Goal: Task Accomplishment & Management: Manage account settings

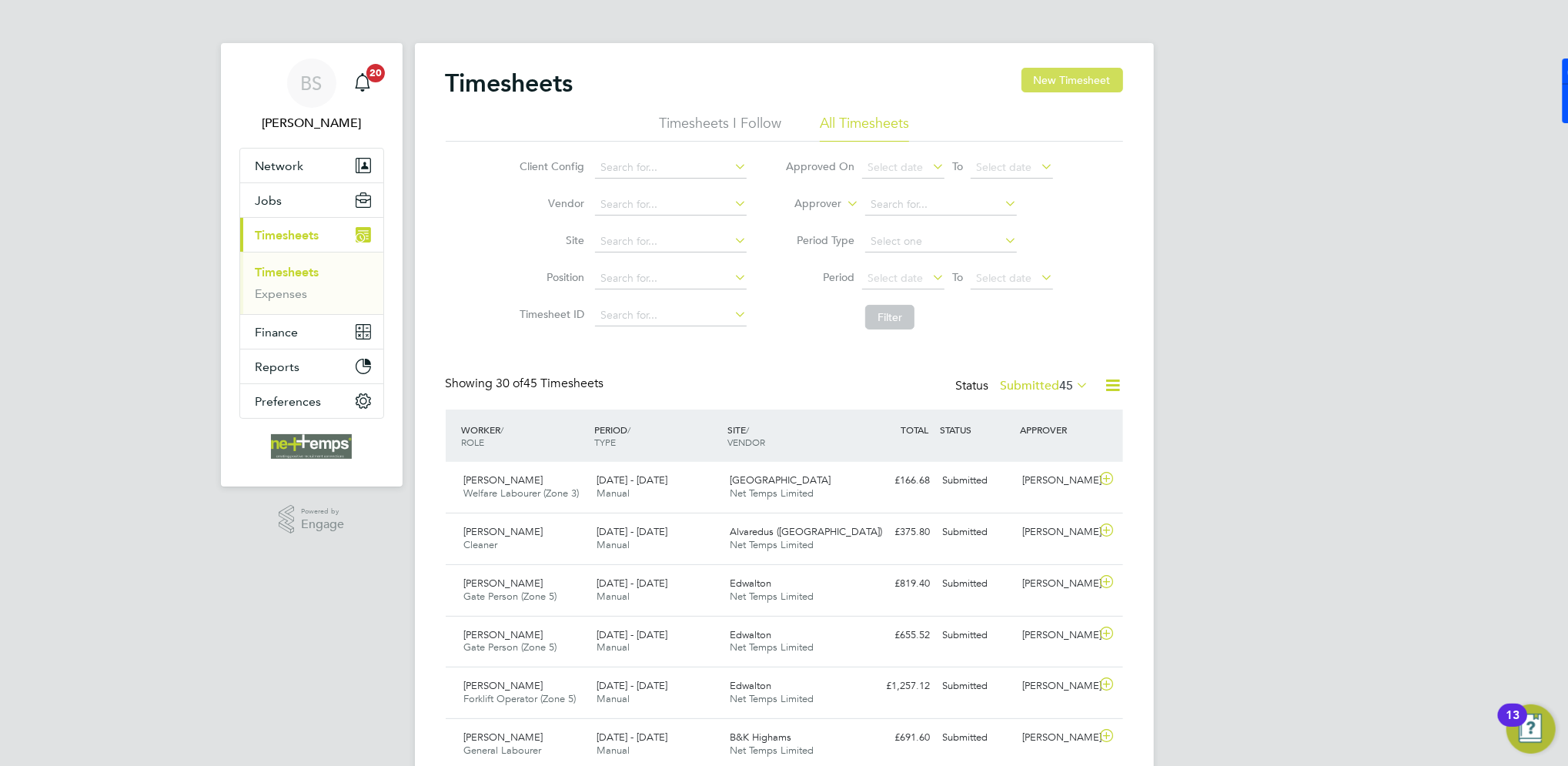
click at [1078, 71] on button "New Timesheet" at bounding box center [1072, 80] width 101 height 25
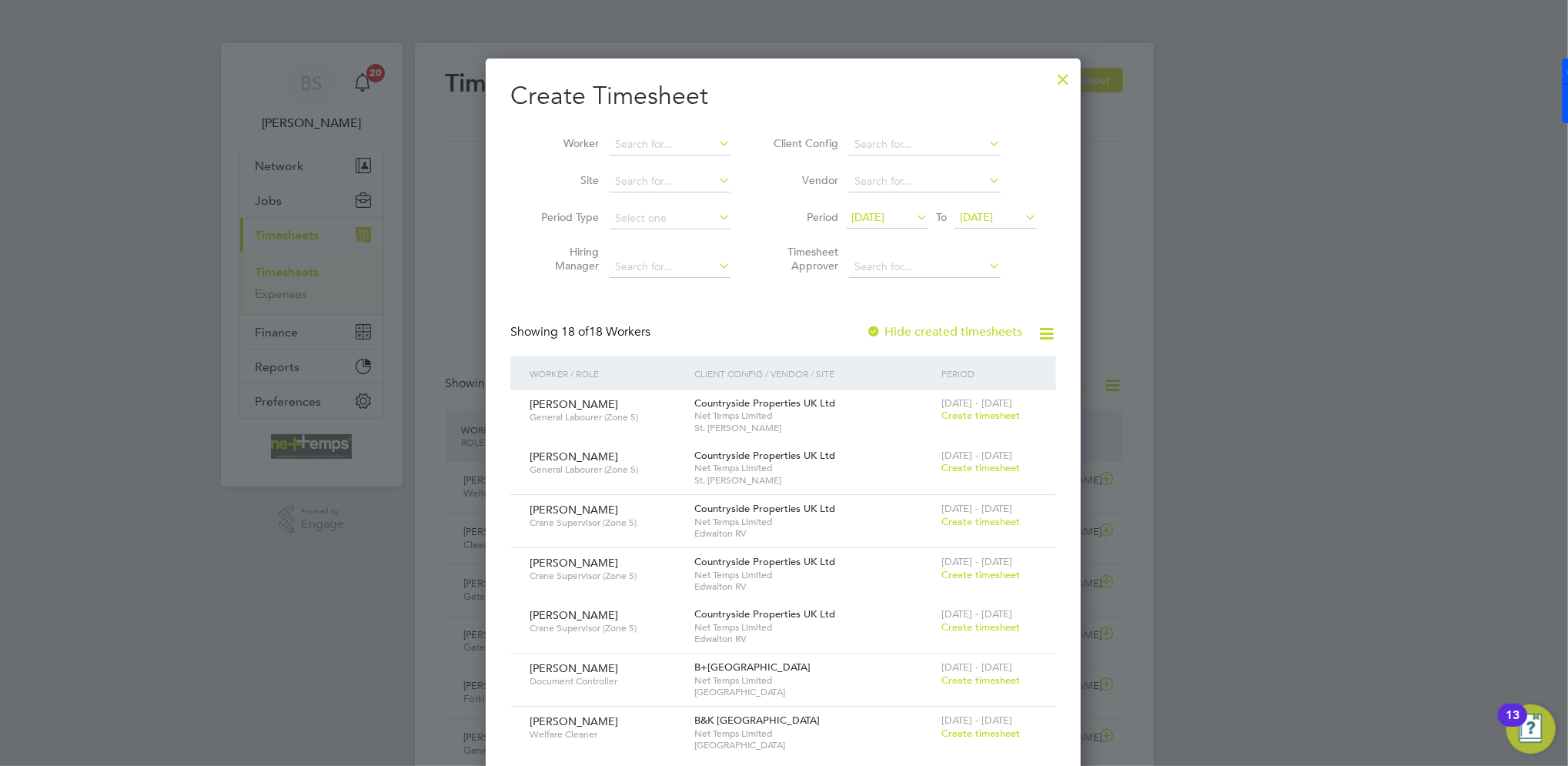
click at [885, 220] on span "[DATE]" at bounding box center [868, 217] width 33 height 14
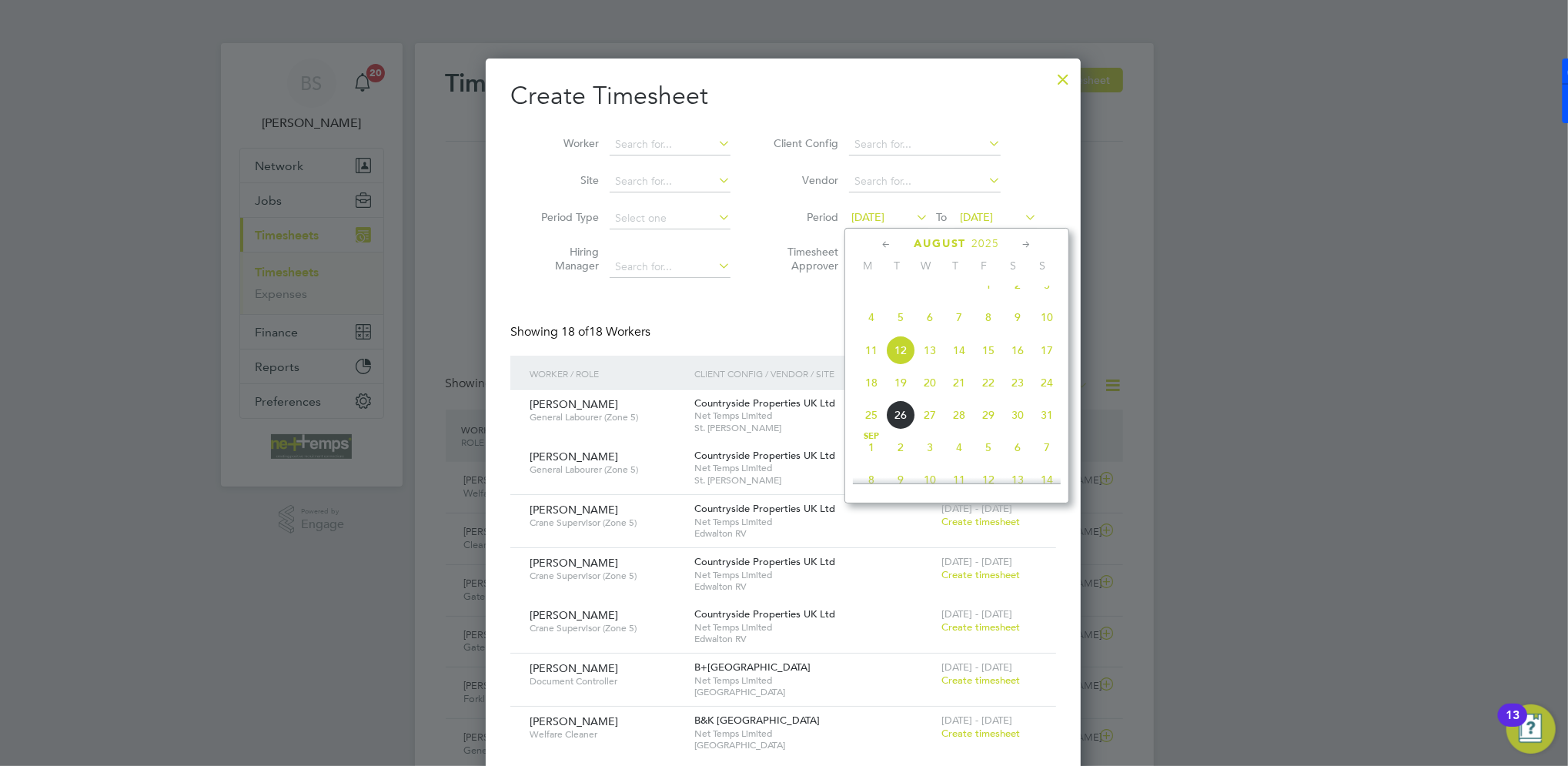
click at [867, 397] on span "18" at bounding box center [872, 383] width 29 height 29
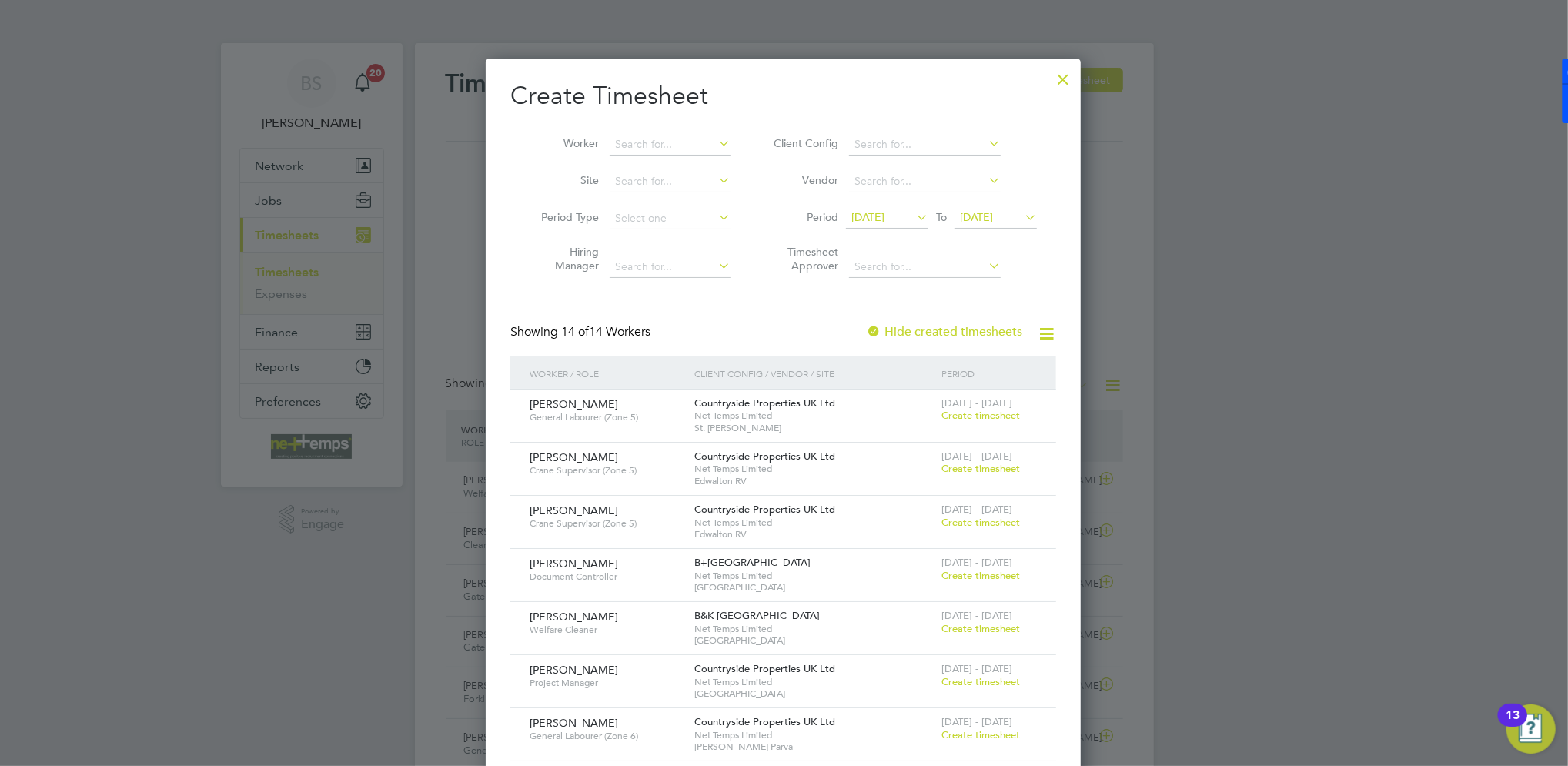
click at [993, 218] on span "[DATE]" at bounding box center [976, 217] width 33 height 14
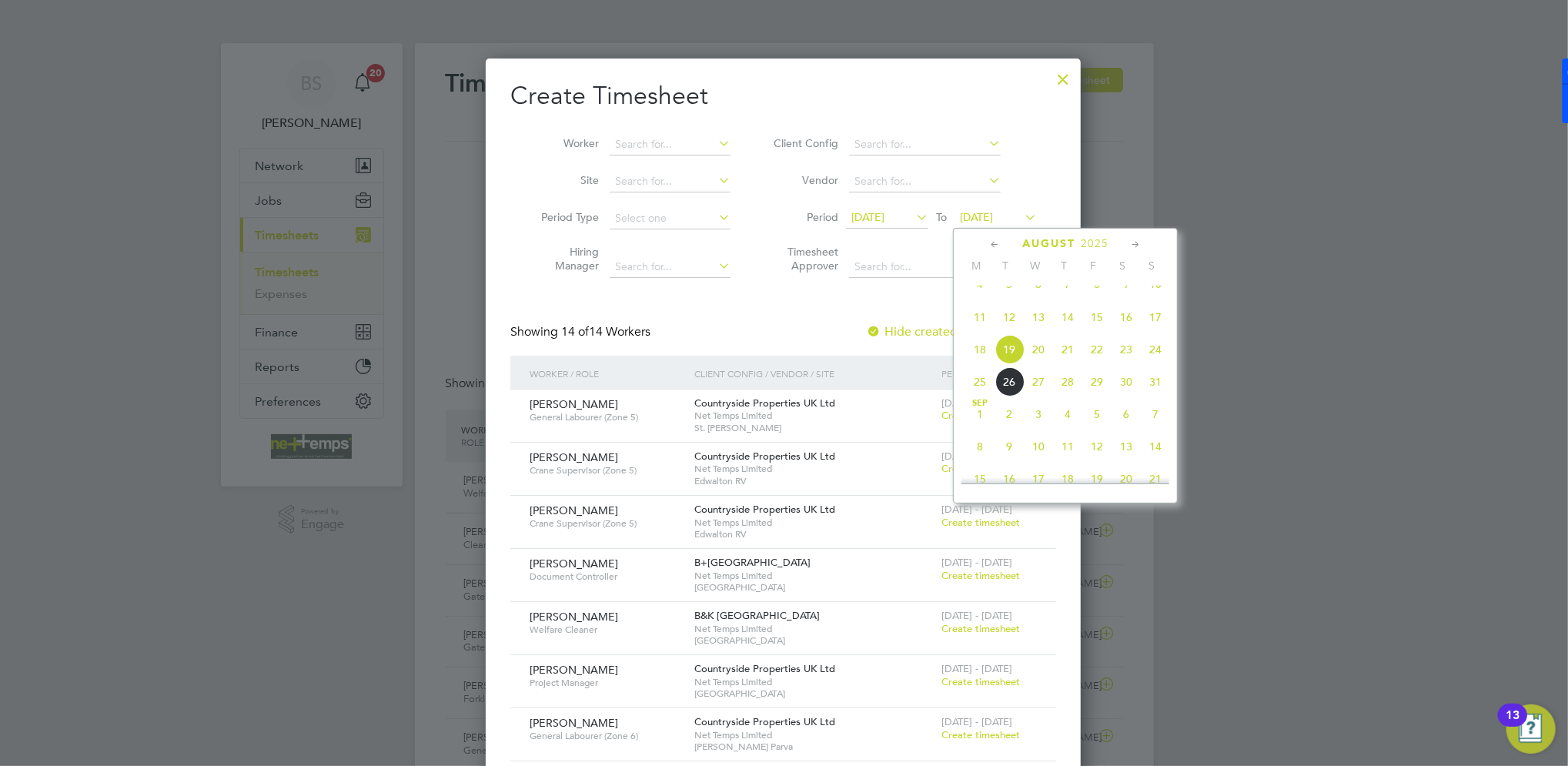
click at [1132, 364] on span "23" at bounding box center [1126, 350] width 29 height 29
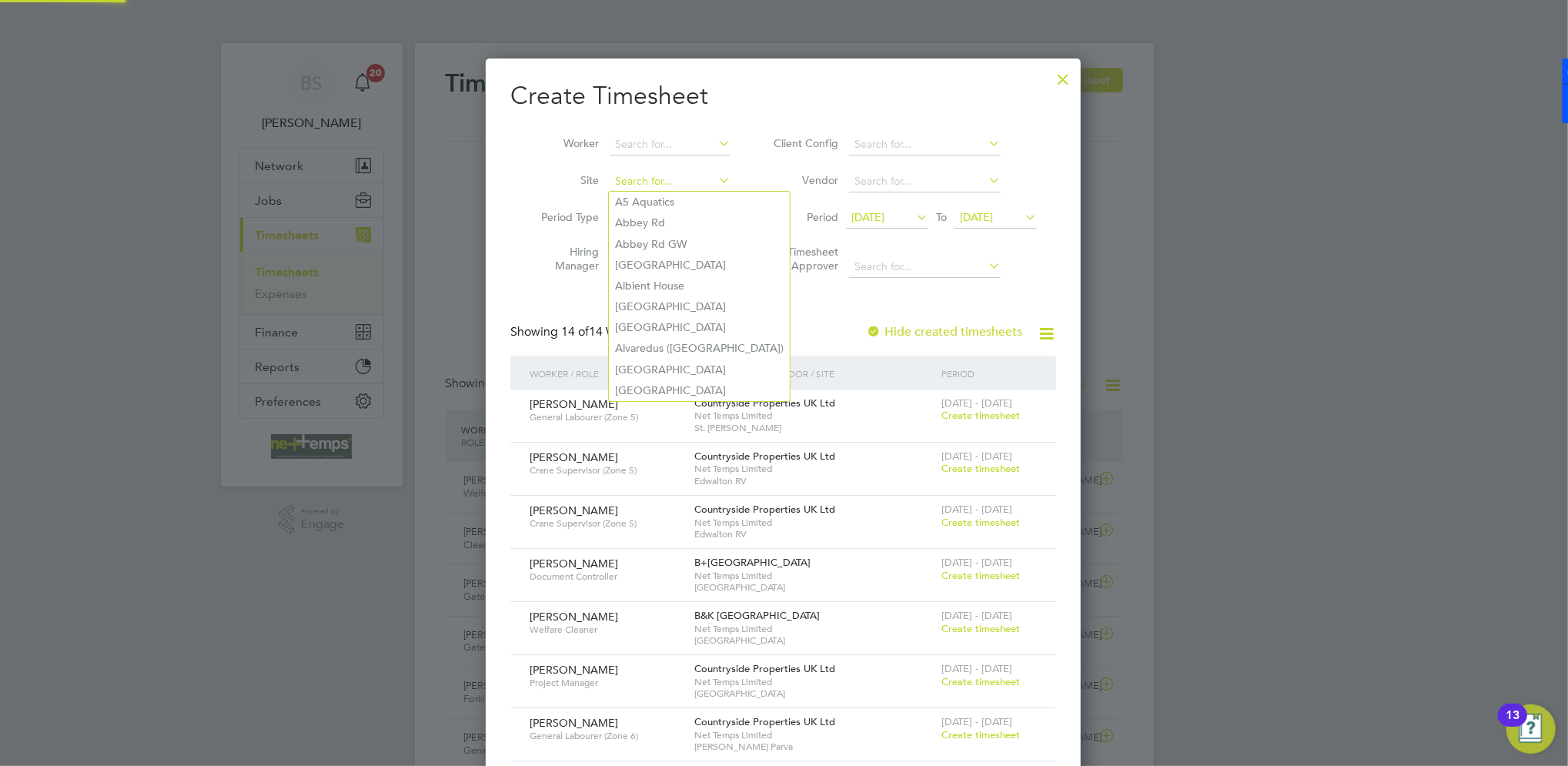
click at [674, 176] on input at bounding box center [670, 182] width 121 height 22
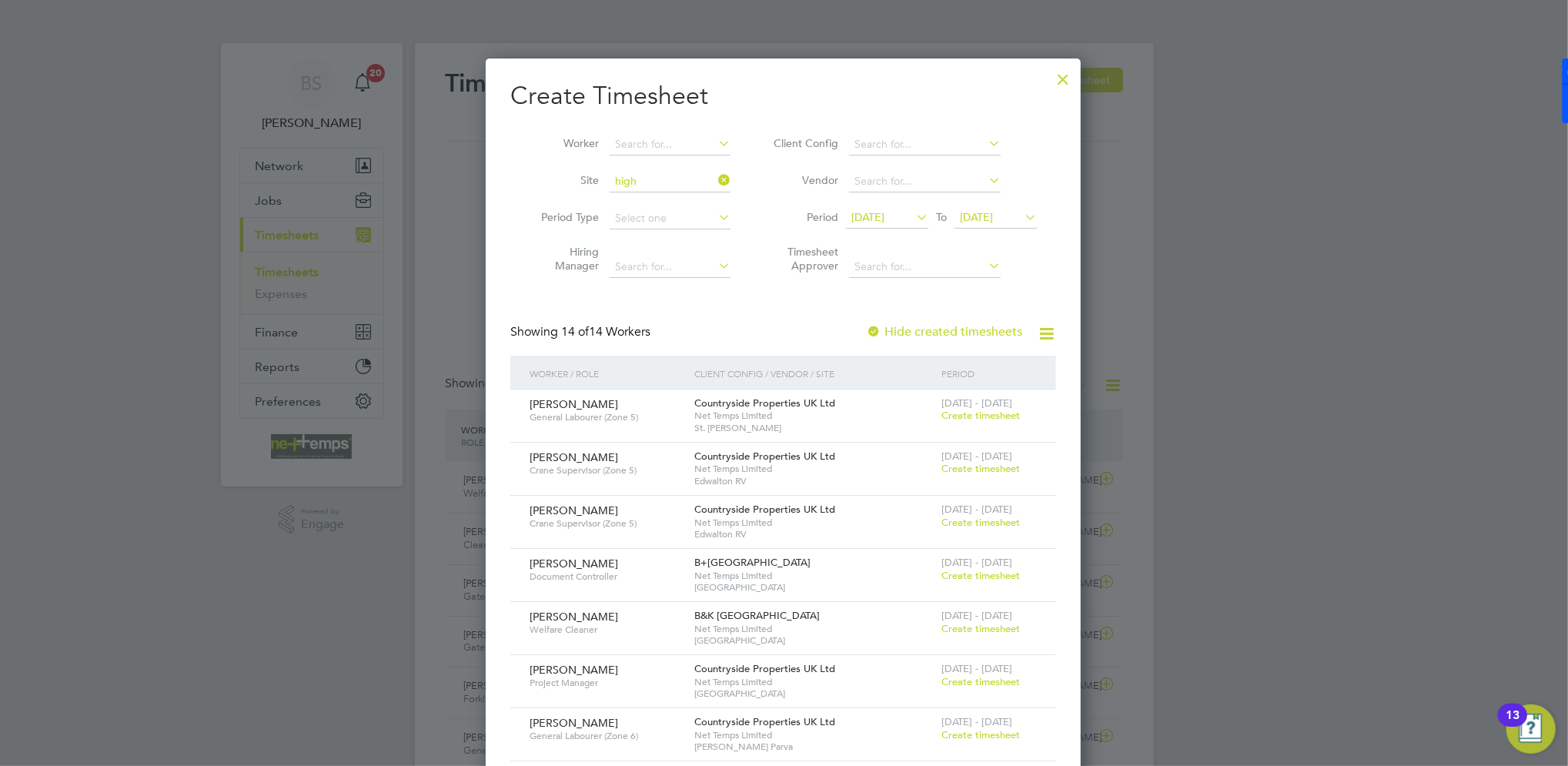
click at [679, 200] on li "B&K High ams" at bounding box center [785, 202] width 354 height 21
type input "B&K Highams"
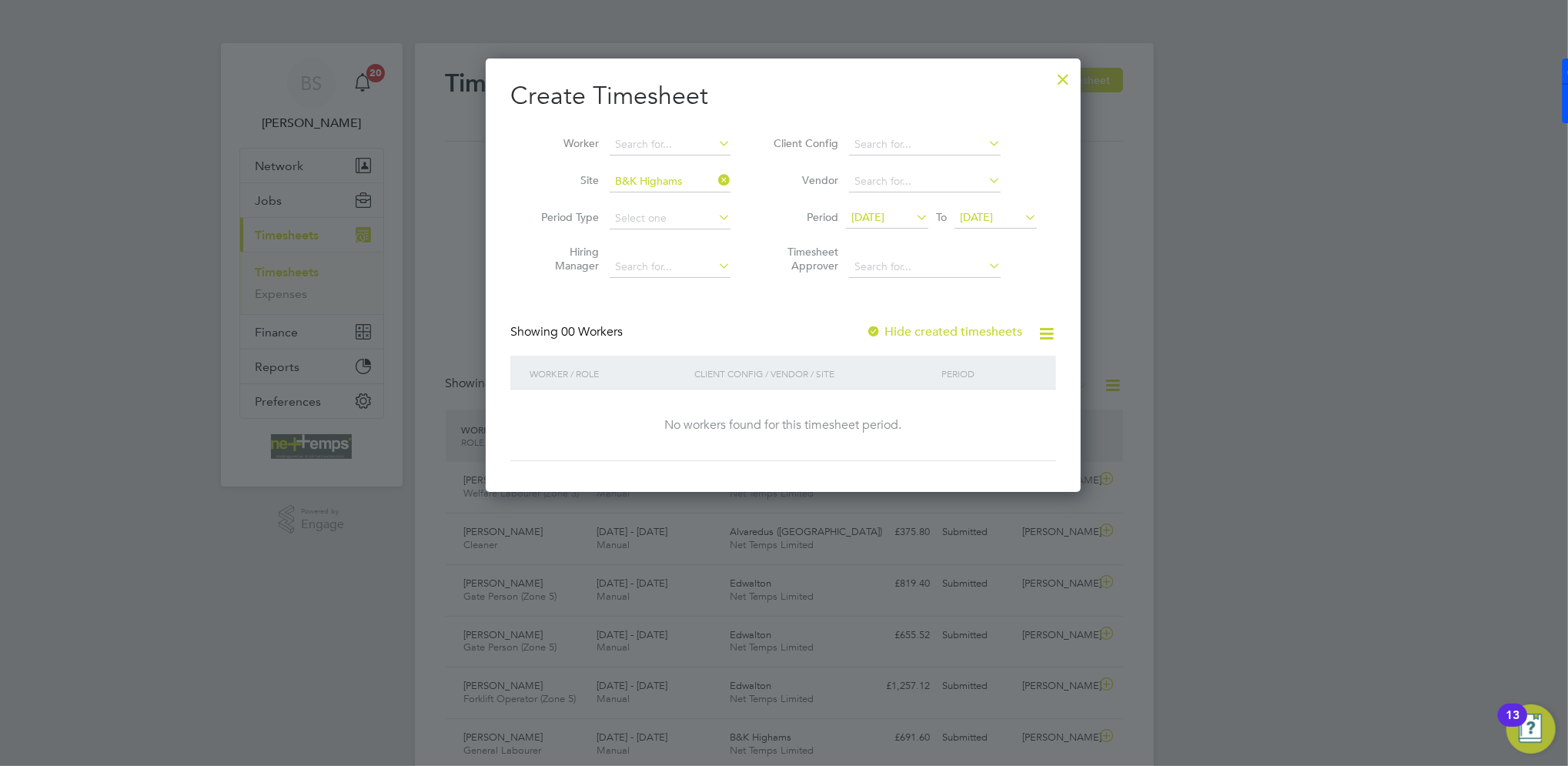
click at [892, 332] on label "Hide created timesheets" at bounding box center [945, 332] width 156 height 15
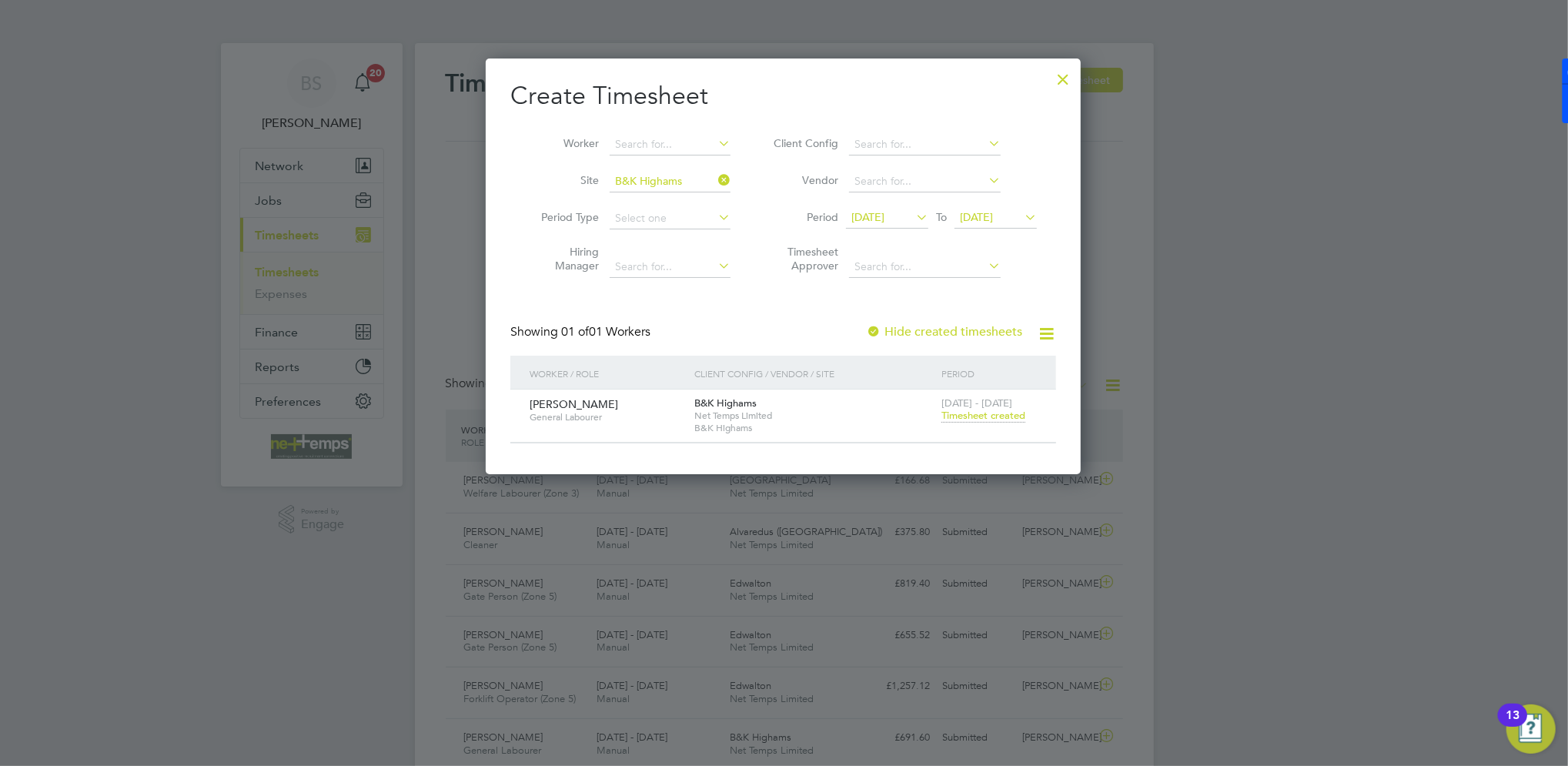
click at [996, 410] on span "Timesheet created" at bounding box center [983, 415] width 84 height 14
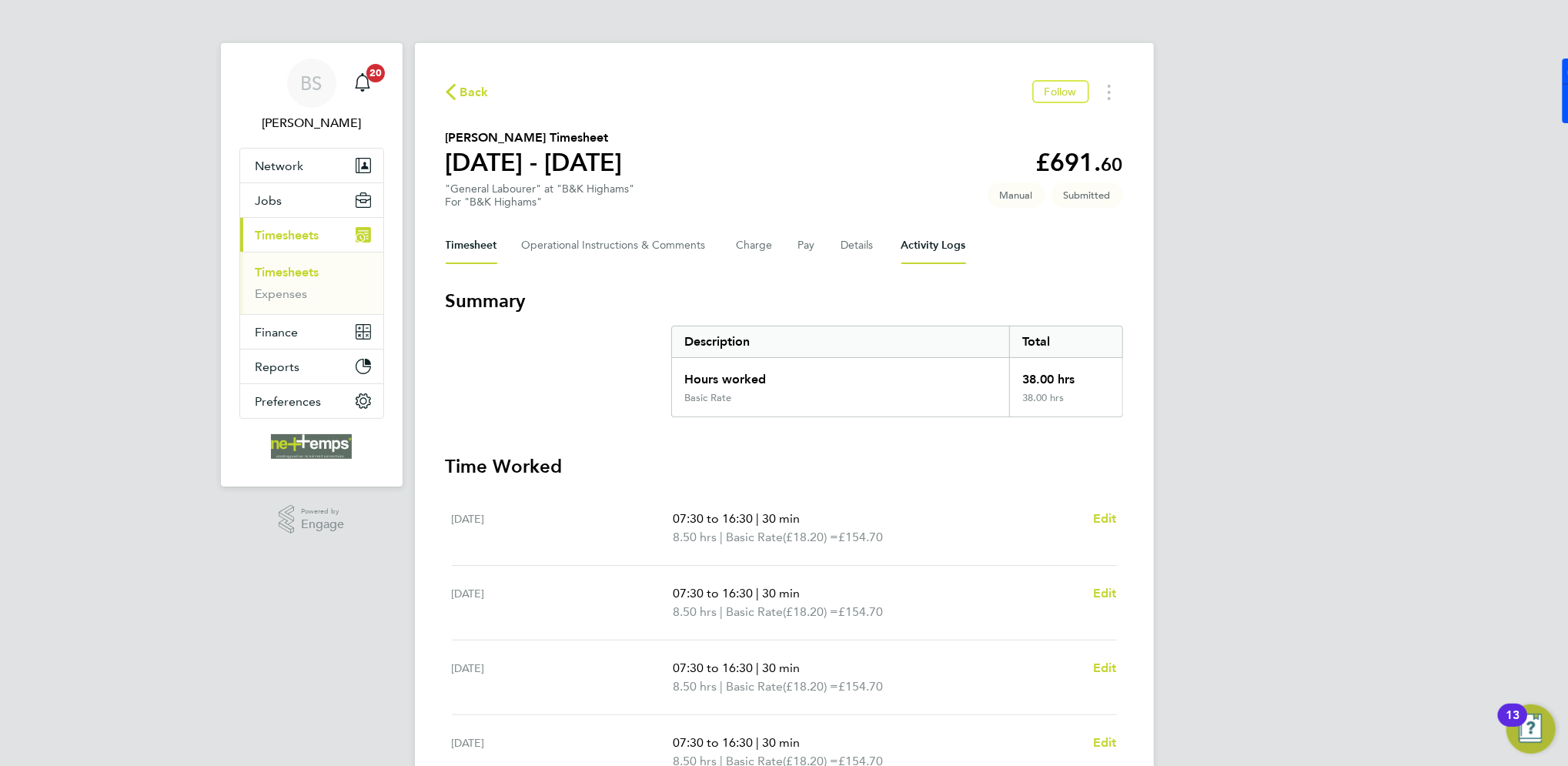
click at [927, 245] on Logs-tab "Activity Logs" at bounding box center [934, 246] width 65 height 37
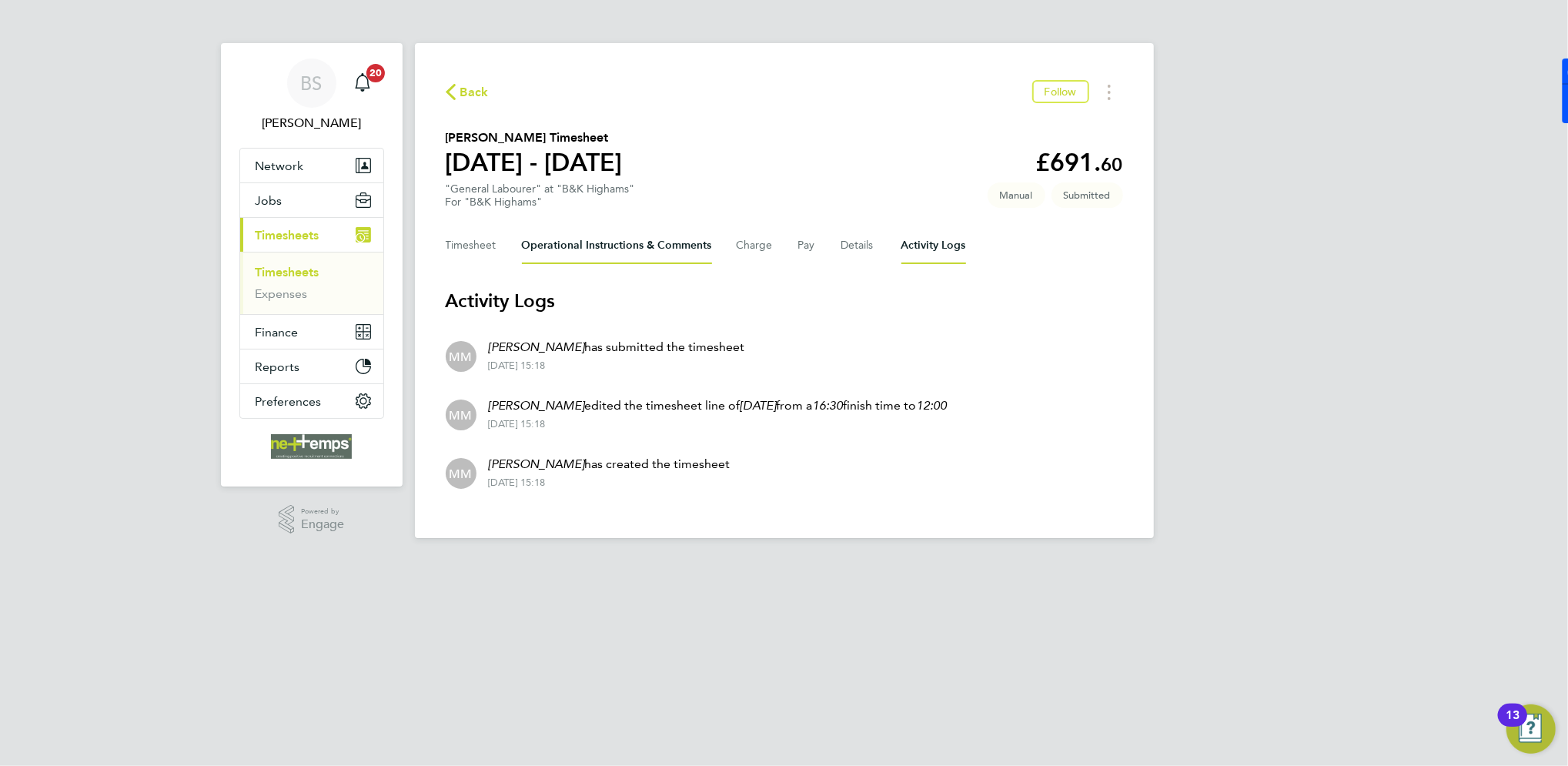
click at [634, 238] on Comments-tab "Operational Instructions & Comments" at bounding box center [617, 246] width 190 height 37
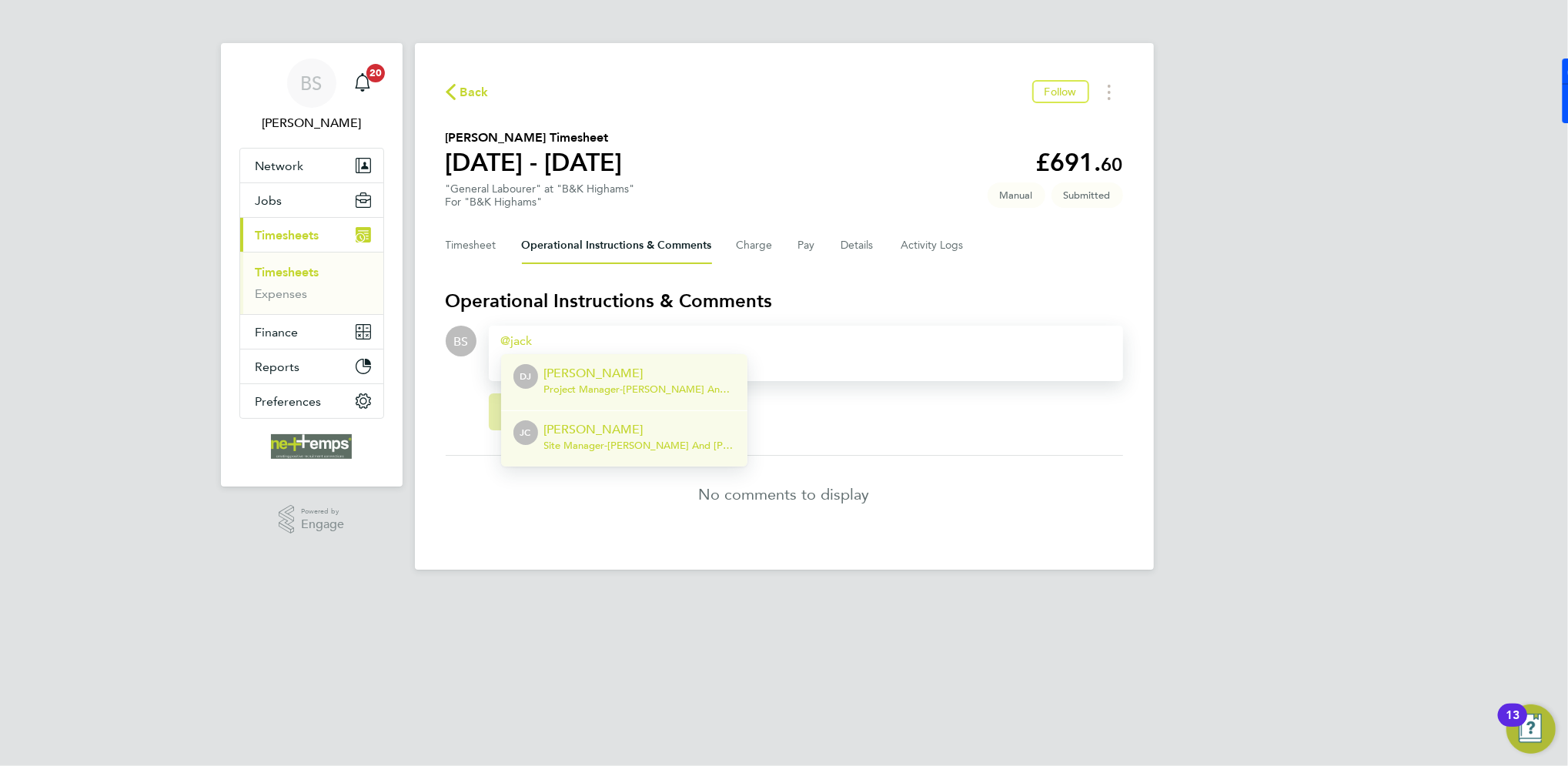
click at [612, 422] on p "[PERSON_NAME]" at bounding box center [640, 429] width 191 height 19
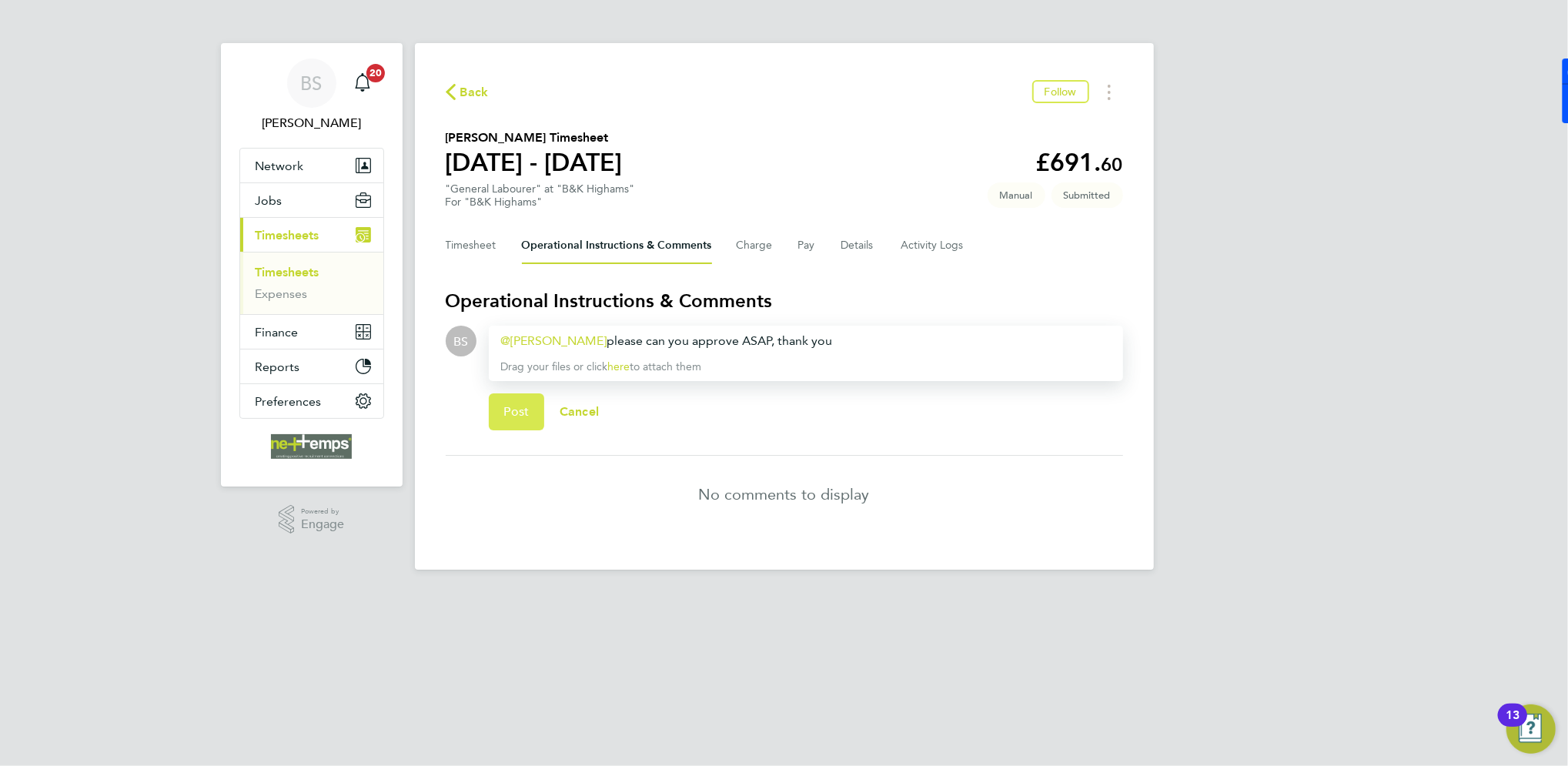
click at [512, 422] on button "Post" at bounding box center [517, 412] width 56 height 37
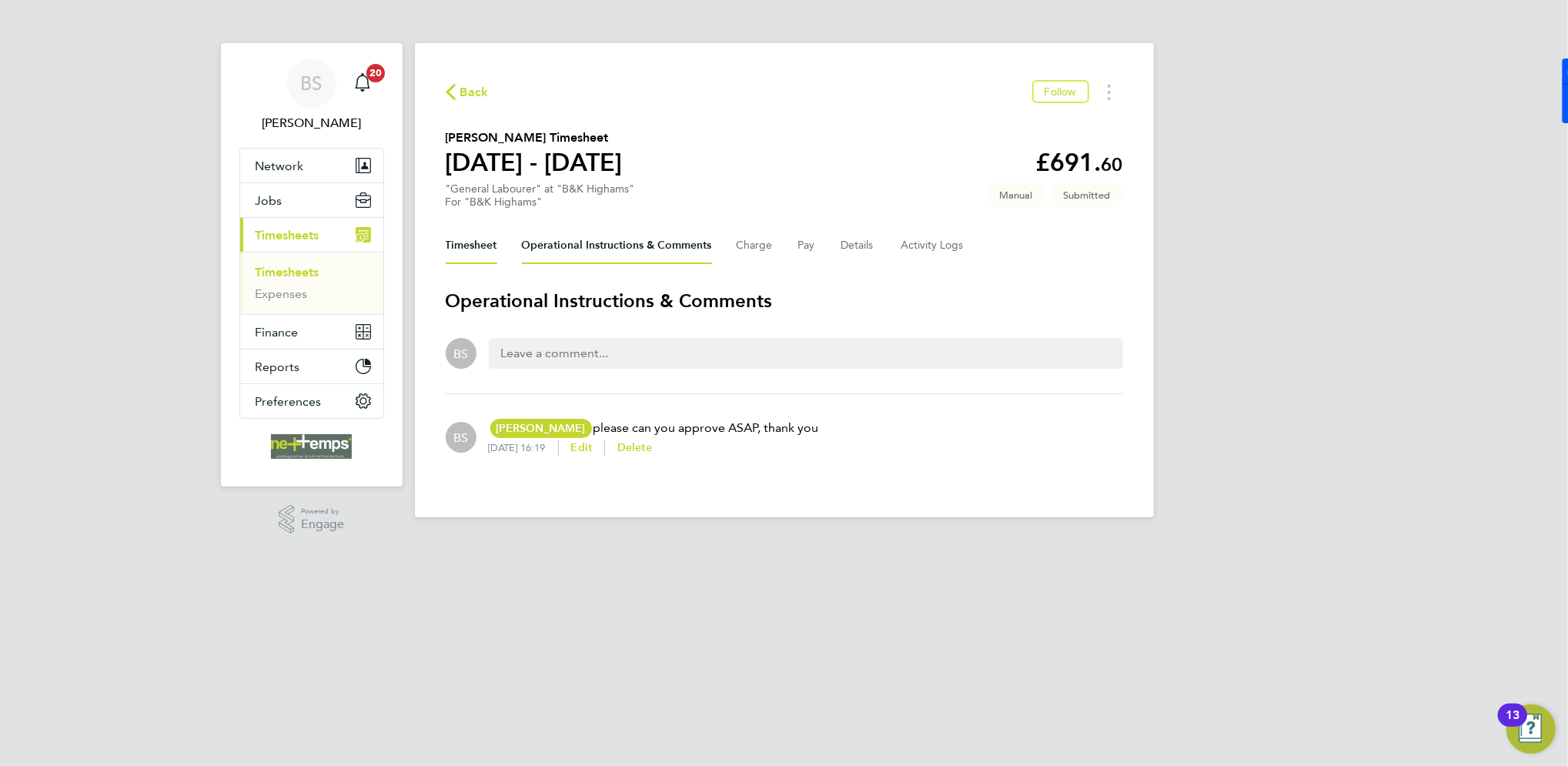
click at [494, 241] on button "Timesheet" at bounding box center [471, 246] width 52 height 37
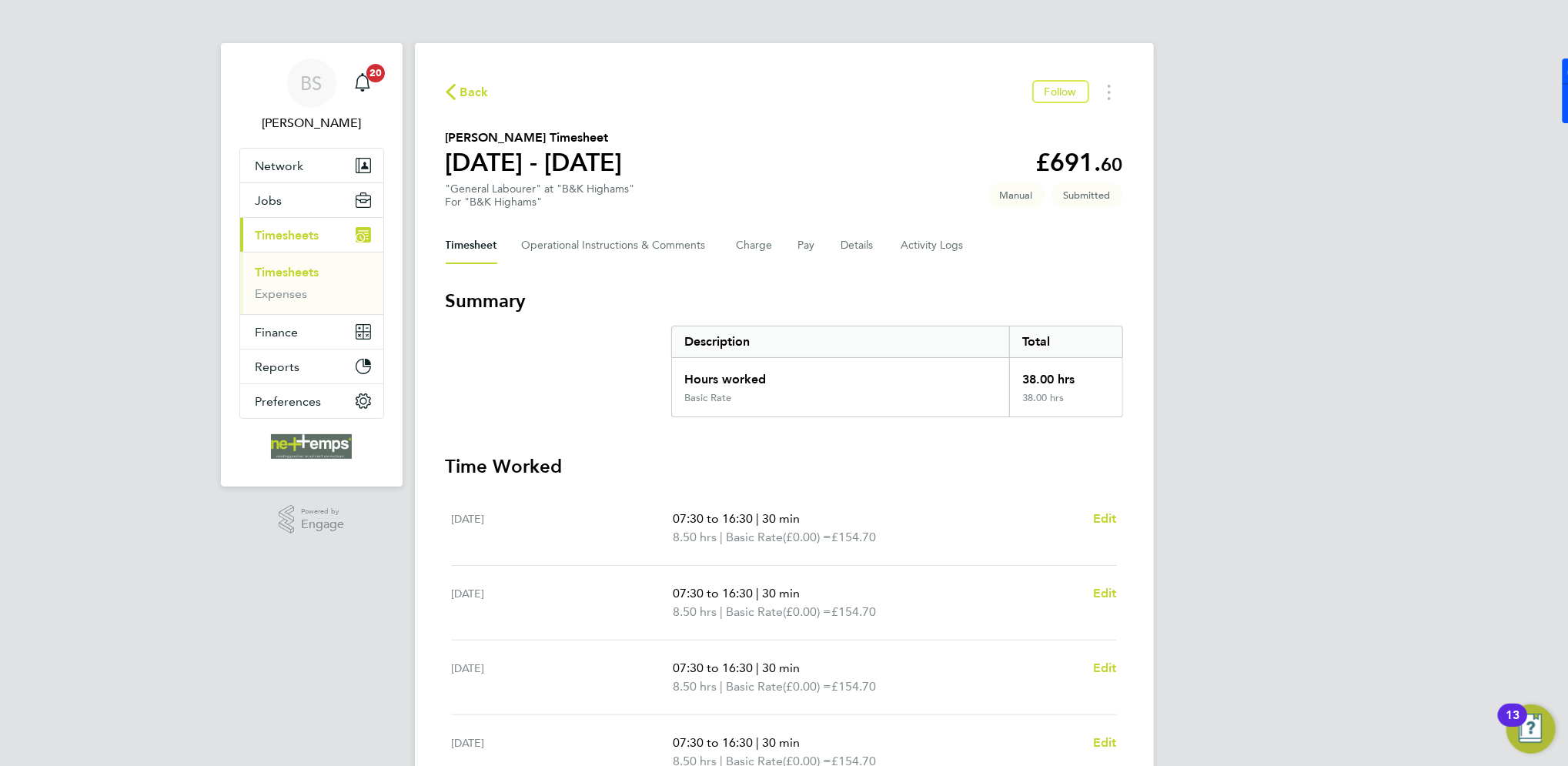
click at [299, 279] on link "Timesheets" at bounding box center [287, 272] width 64 height 15
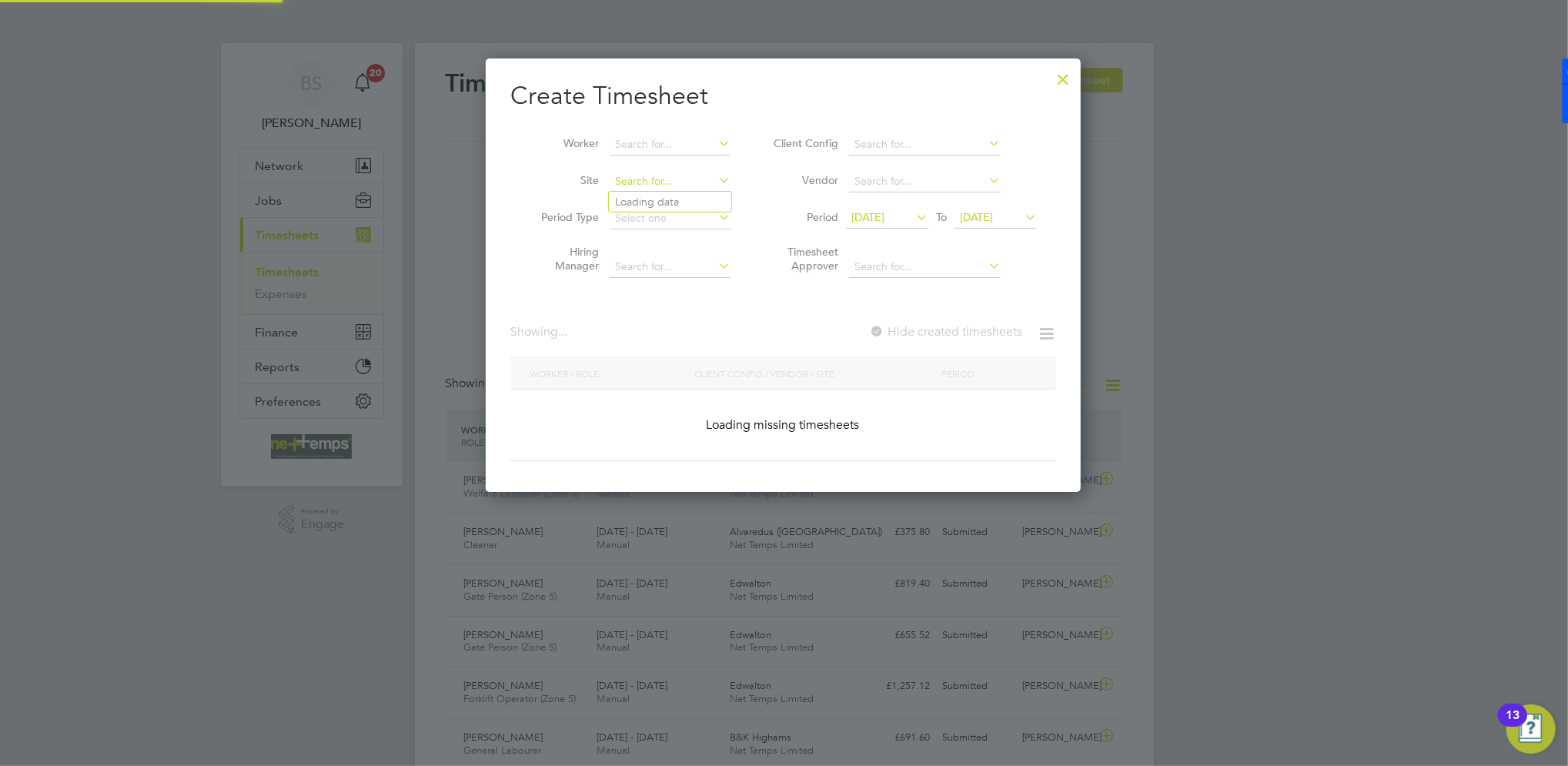
click at [711, 183] on input at bounding box center [670, 182] width 121 height 22
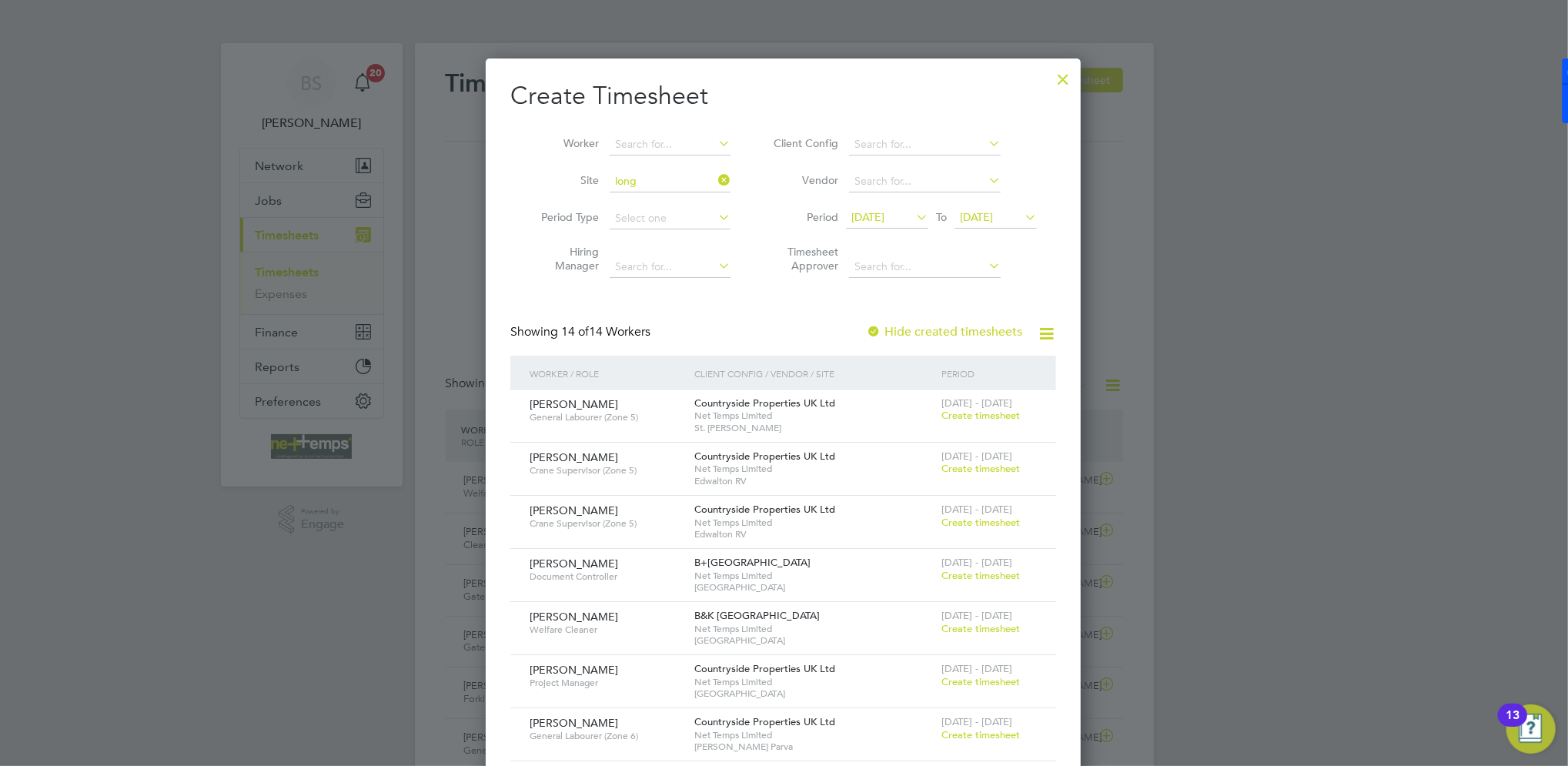
click at [698, 221] on li "Long [PERSON_NAME]" at bounding box center [764, 223] width 311 height 21
type input "Long [PERSON_NAME]"
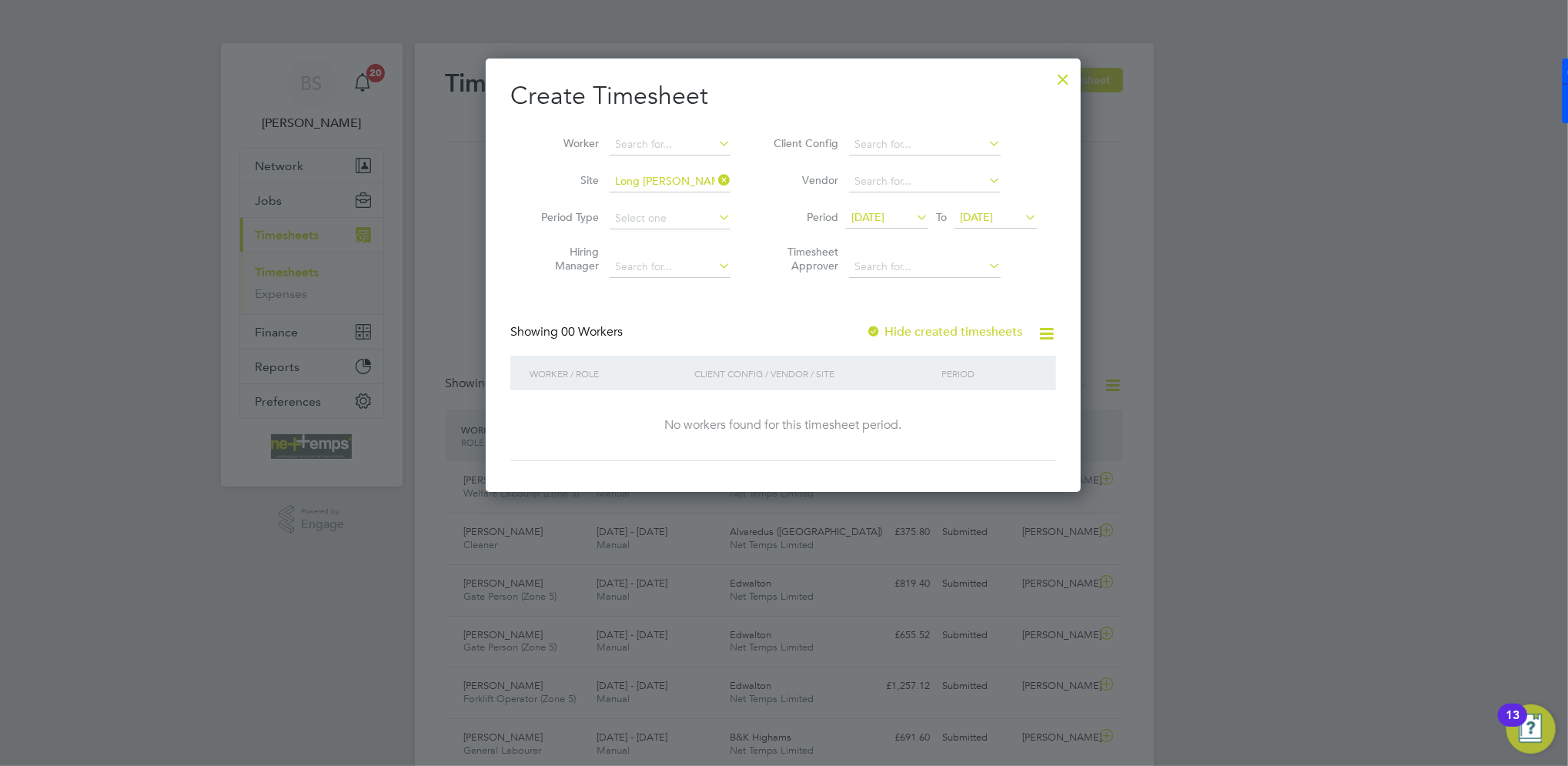
click at [876, 327] on div at bounding box center [874, 333] width 15 height 15
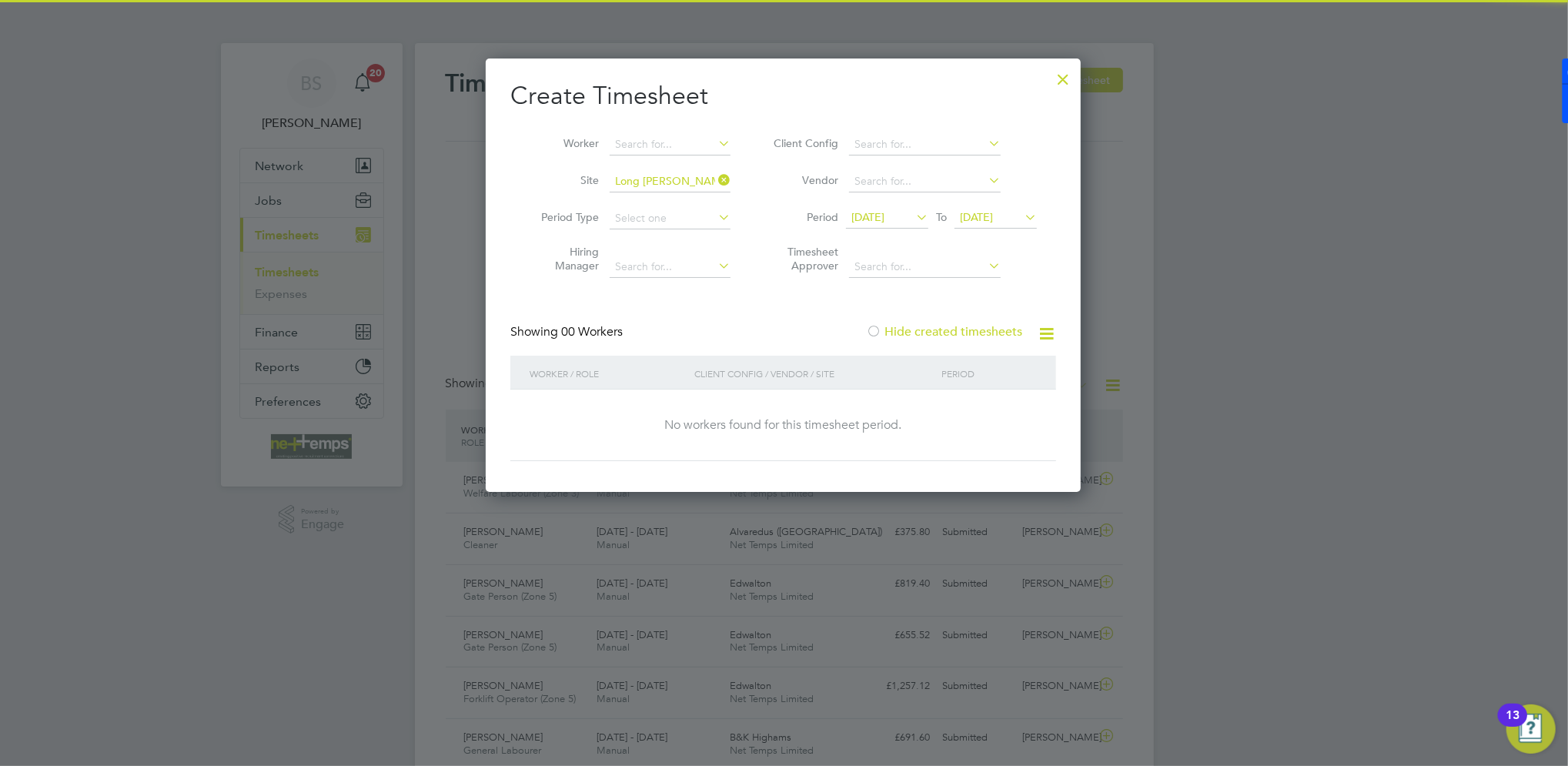
click at [876, 327] on div at bounding box center [874, 333] width 15 height 15
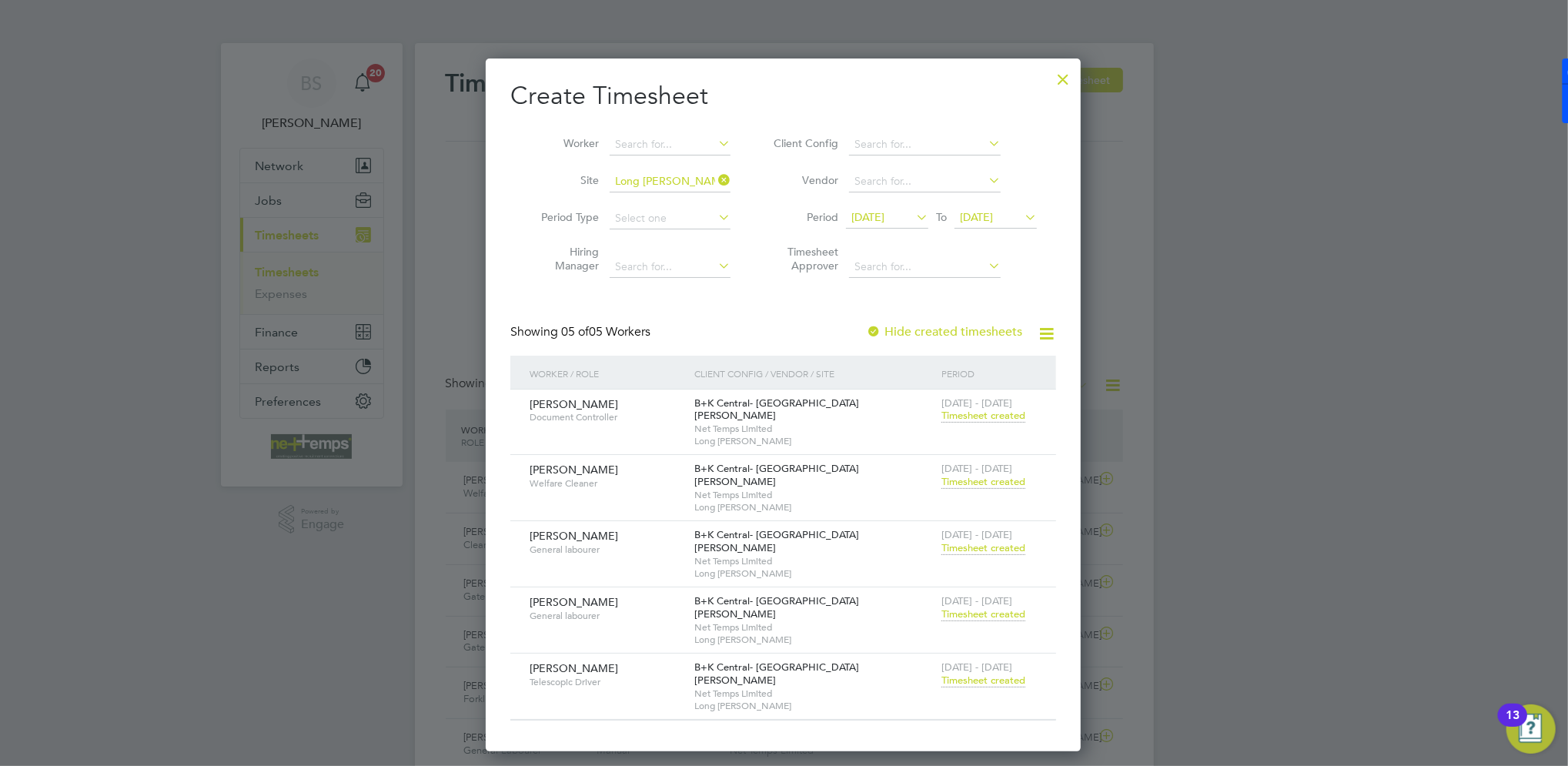
click at [981, 419] on span "Timesheet created" at bounding box center [983, 415] width 84 height 14
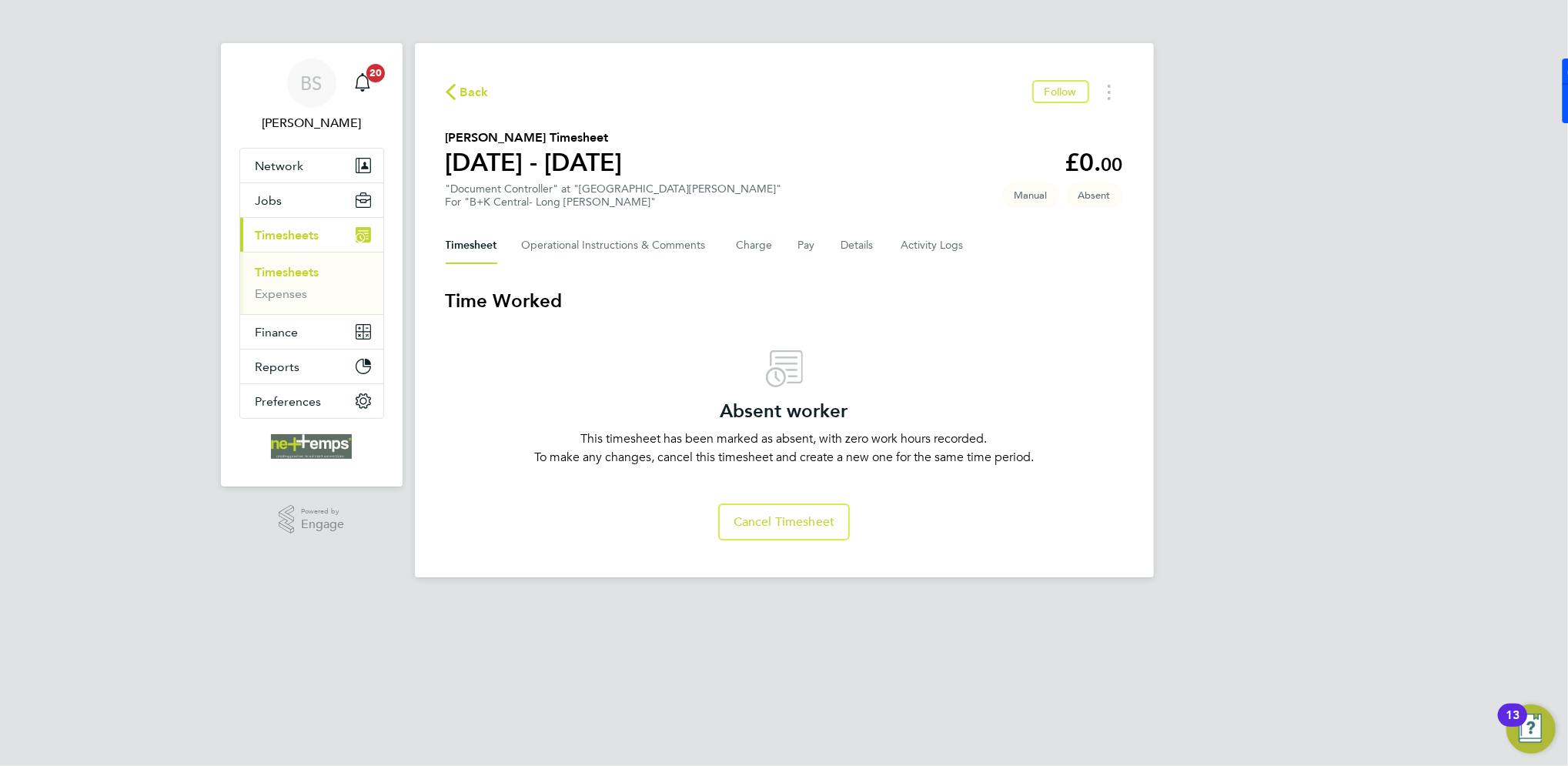
click at [470, 101] on div "Back Follow" at bounding box center [784, 92] width 678 height 24
click at [464, 88] on span "Back" at bounding box center [474, 92] width 29 height 19
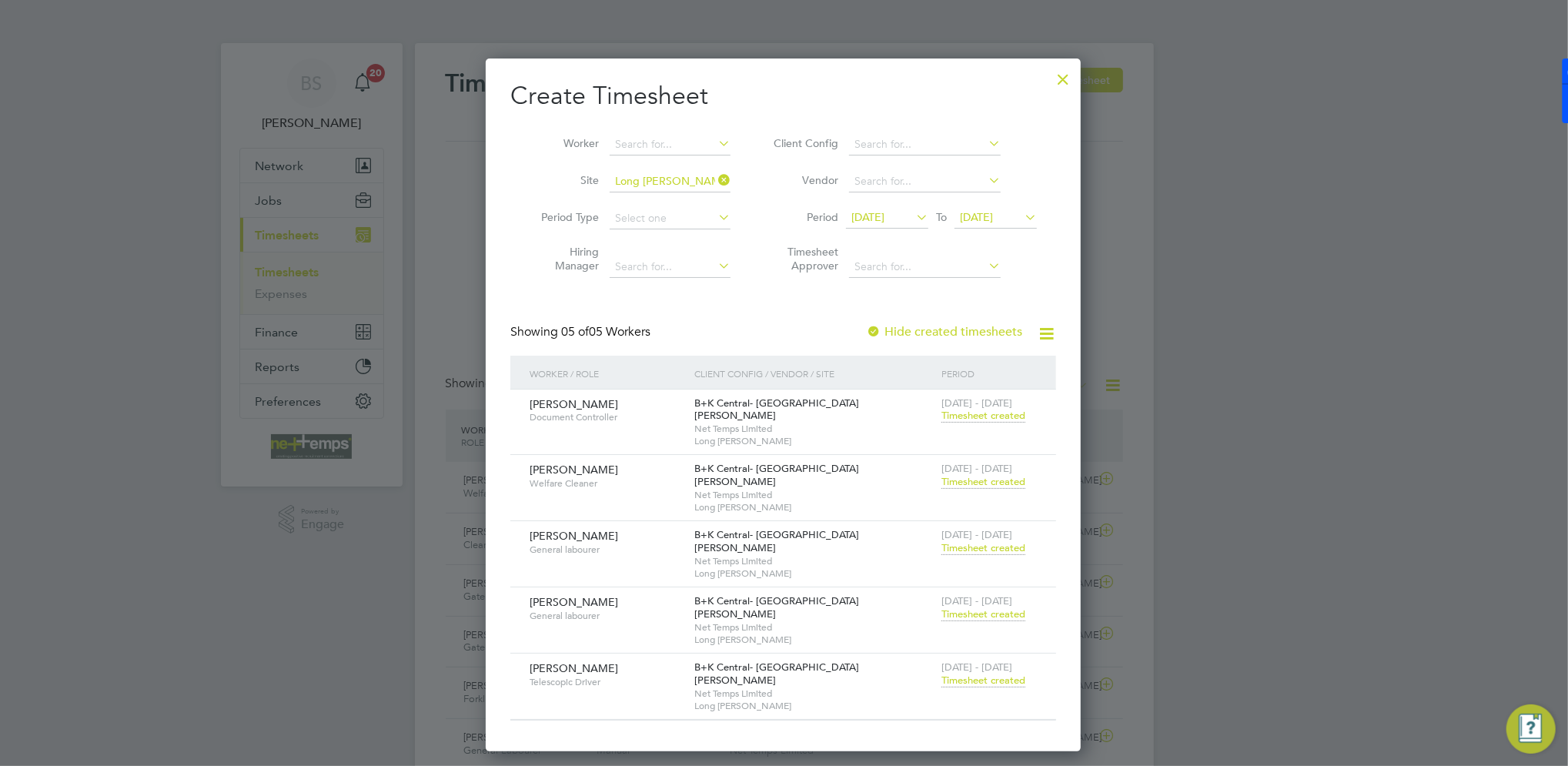
click at [968, 475] on span "Timesheet created" at bounding box center [983, 482] width 84 height 14
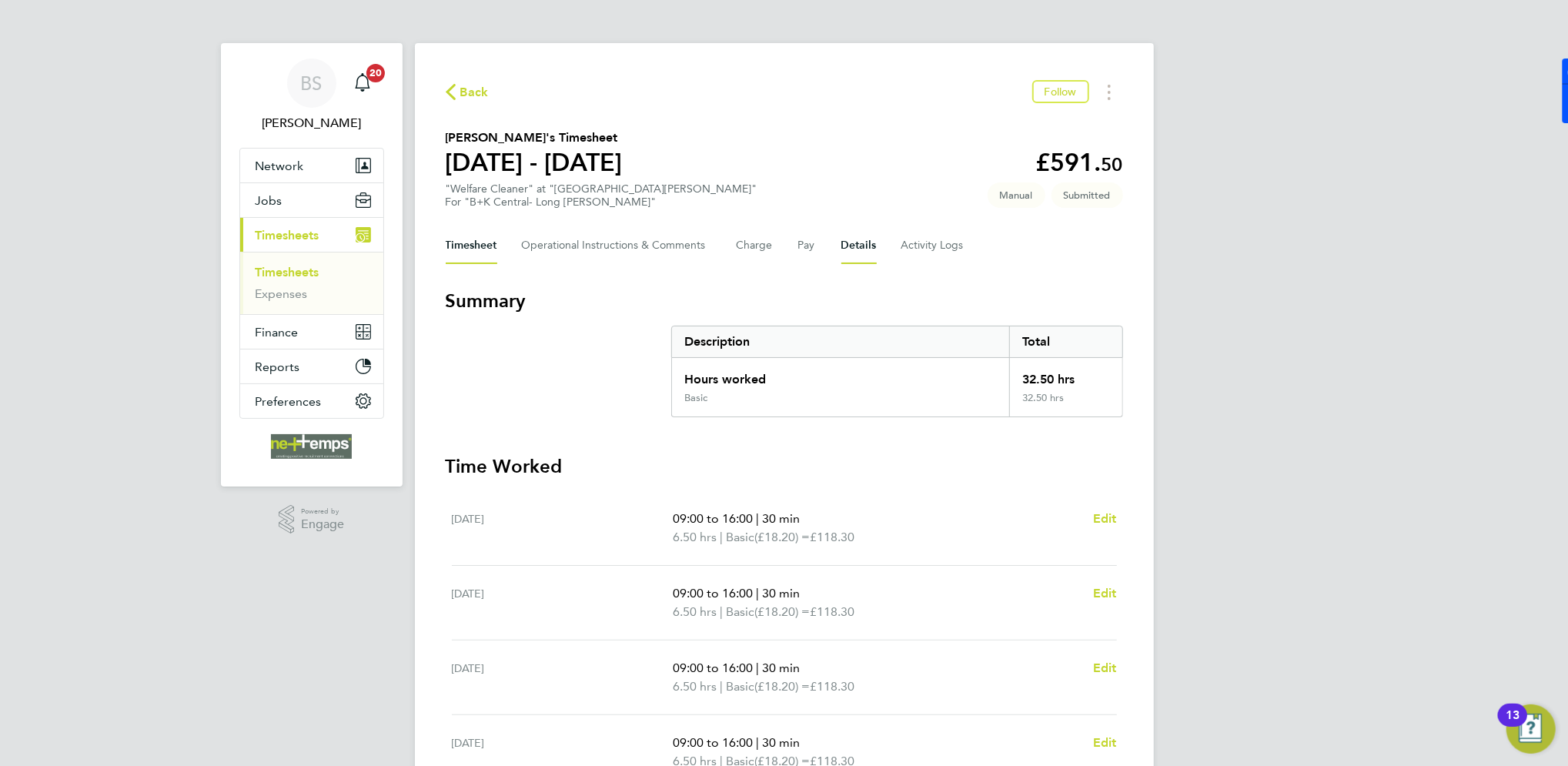
click at [867, 242] on button "Details" at bounding box center [859, 246] width 36 height 37
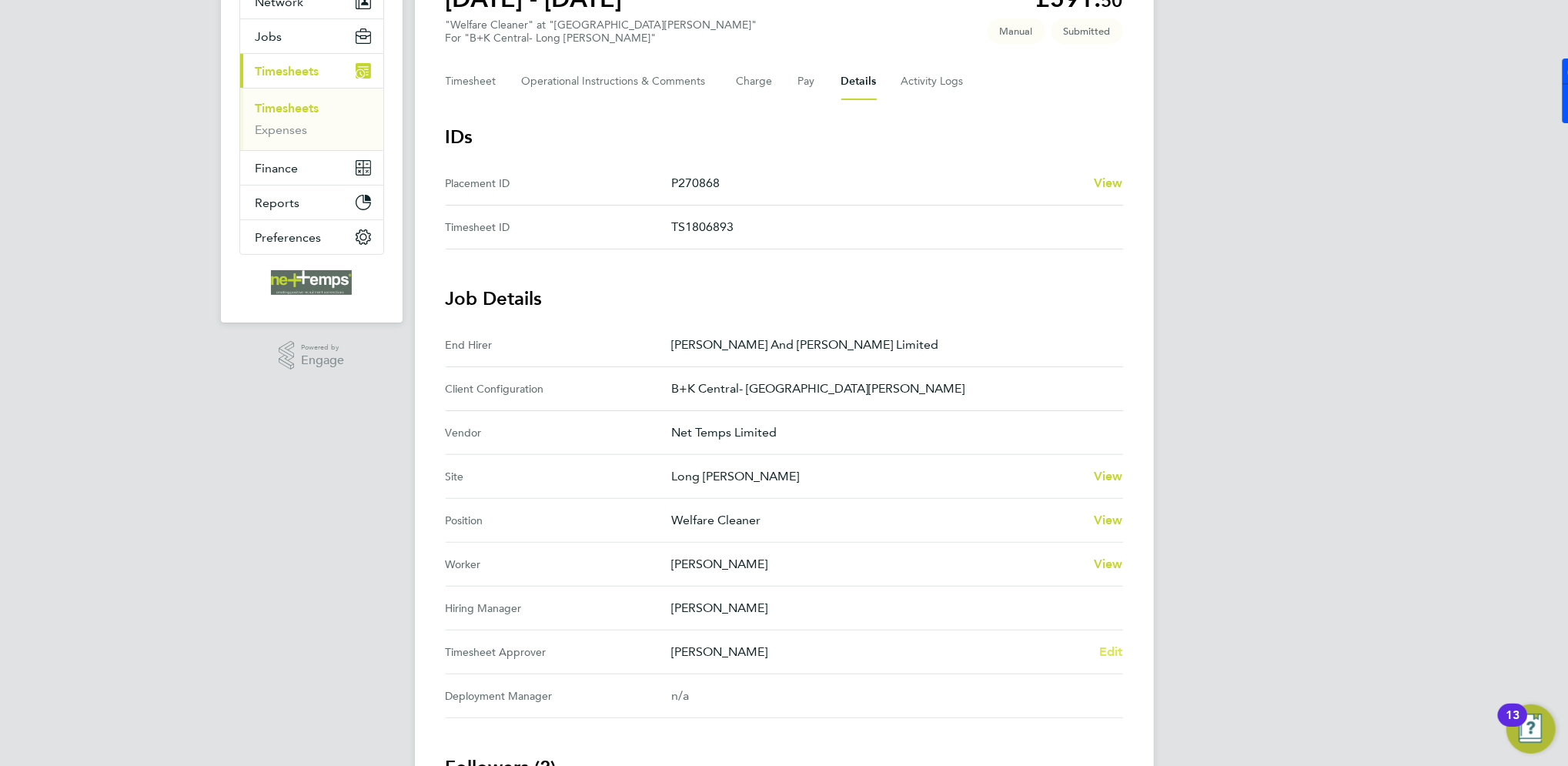
click at [1109, 649] on span "Edit" at bounding box center [1111, 651] width 24 height 15
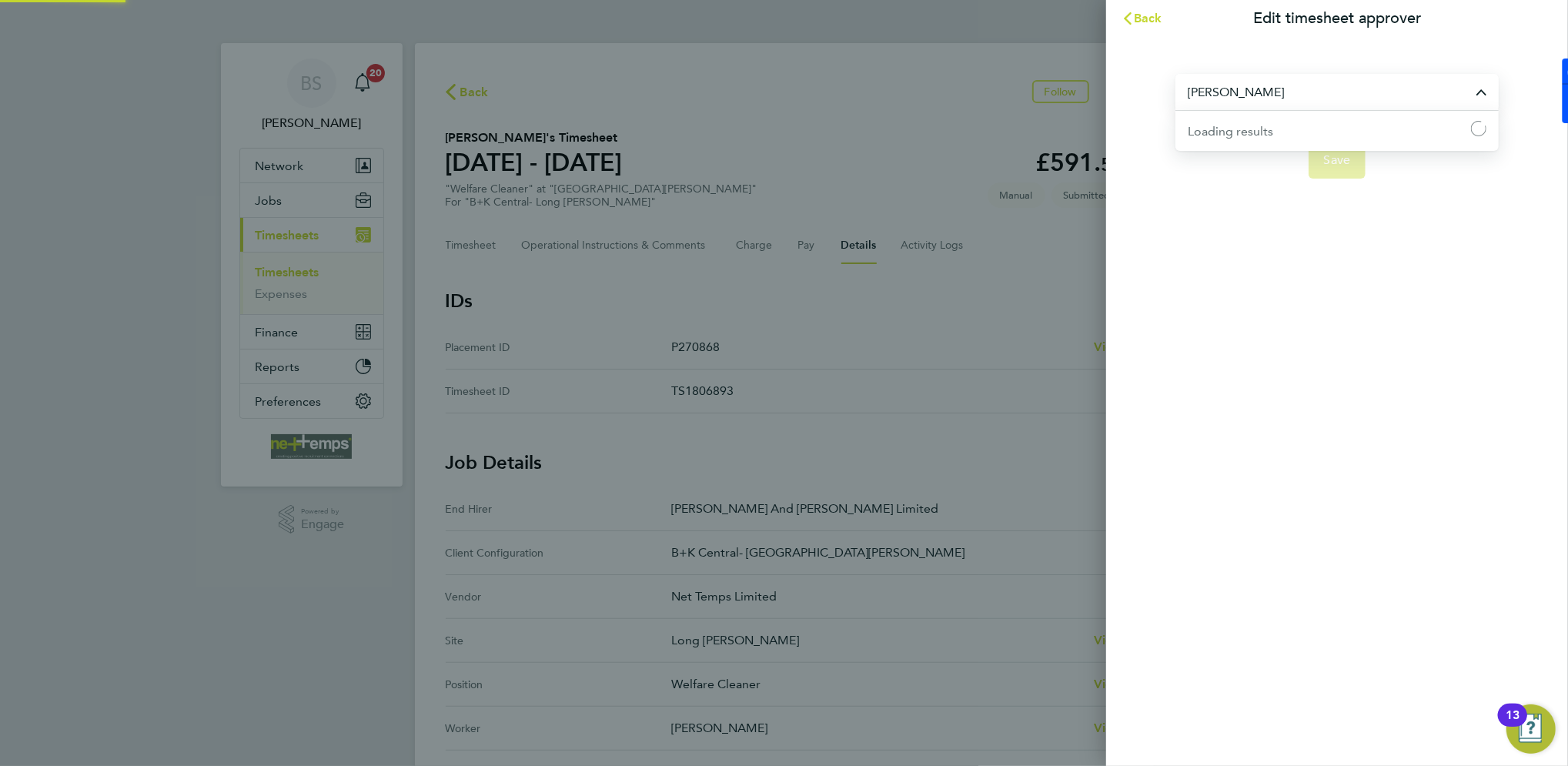
click at [1262, 97] on input "[PERSON_NAME]" at bounding box center [1337, 92] width 323 height 36
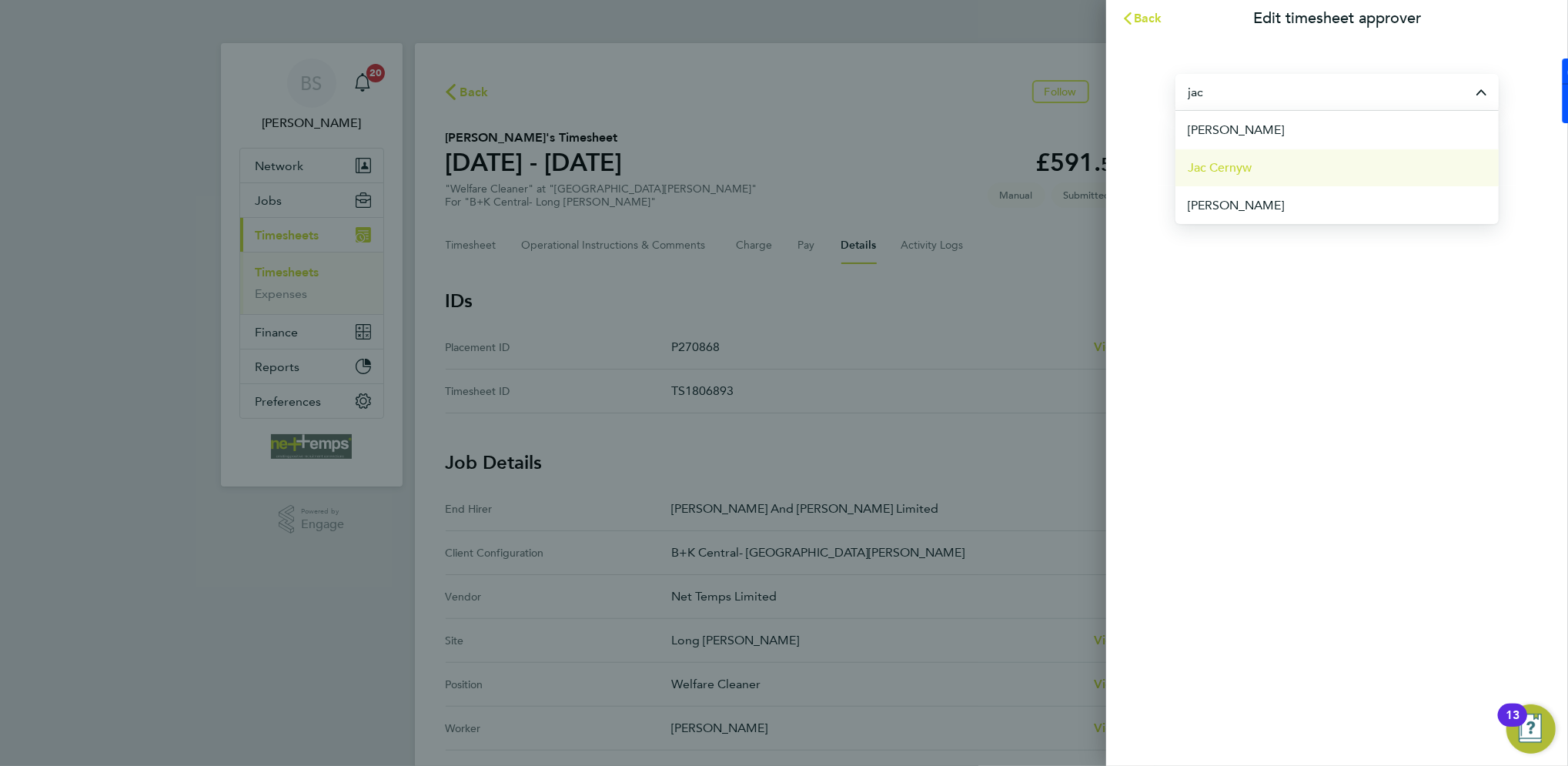
click at [1272, 169] on li "Jac Cernyw" at bounding box center [1337, 167] width 323 height 38
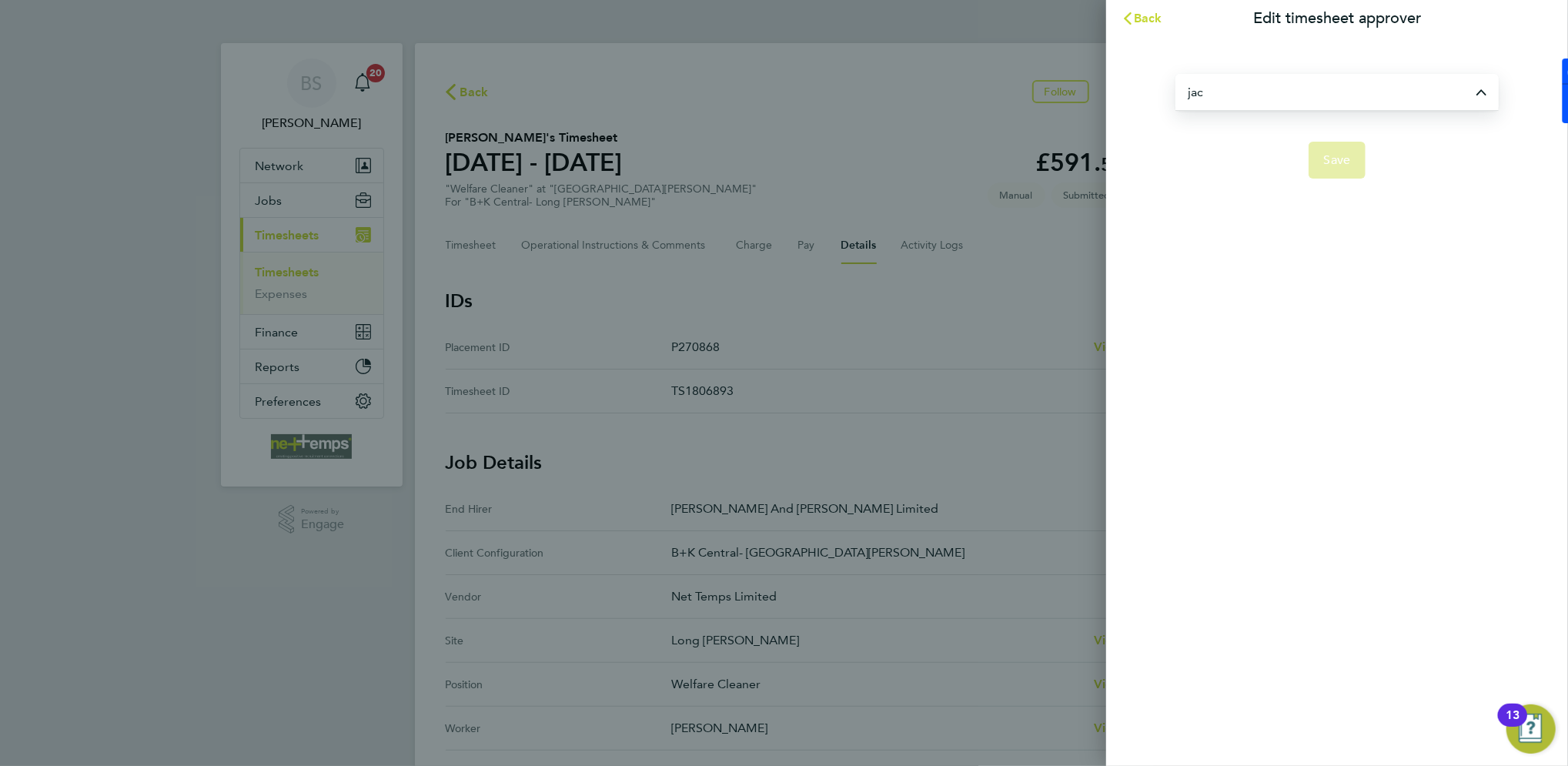
type input "Jac Cernyw"
click at [1311, 159] on button "Save" at bounding box center [1337, 160] width 58 height 37
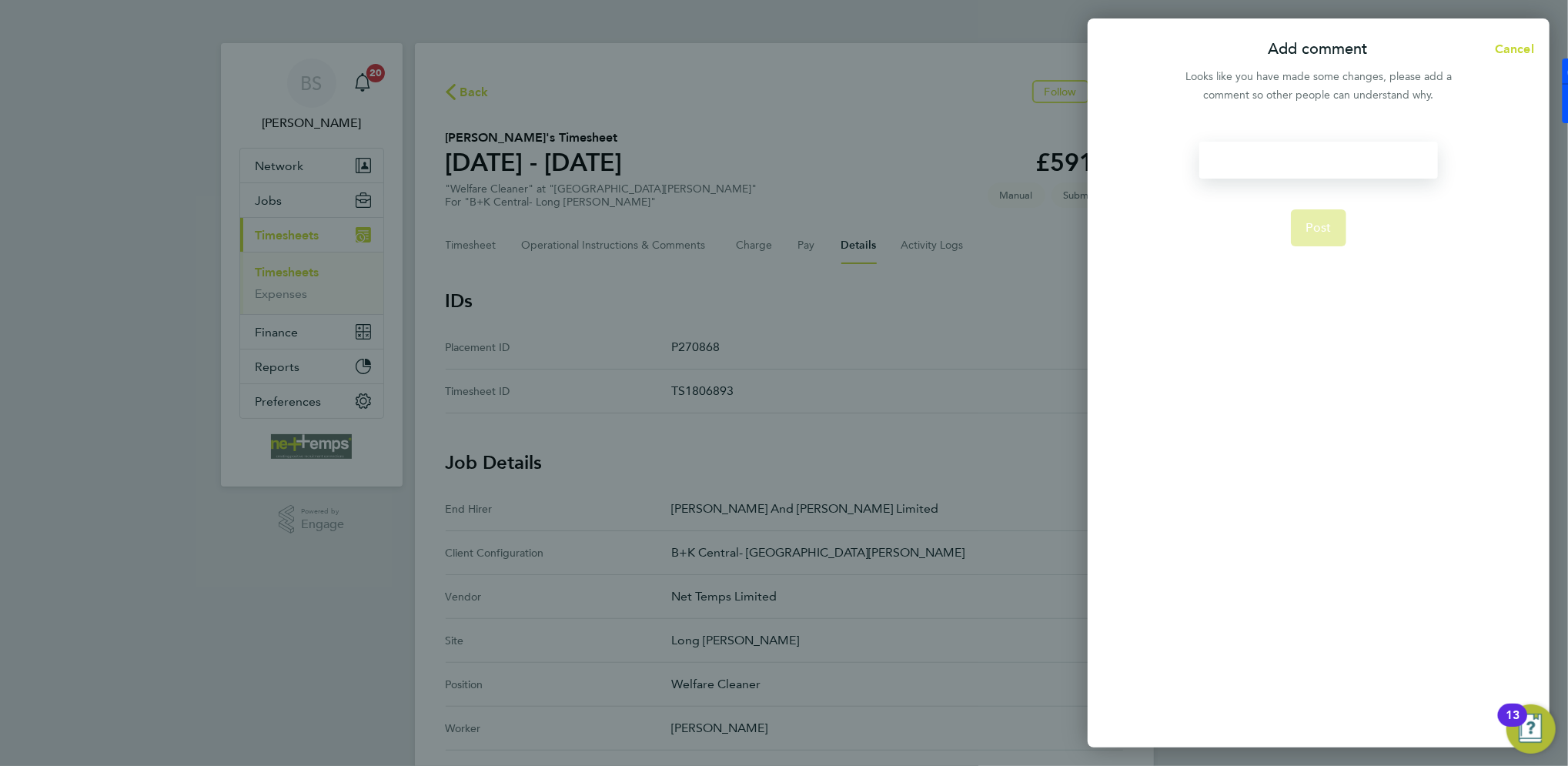
click at [1309, 152] on div at bounding box center [1319, 160] width 238 height 37
drag, startPoint x: 1339, startPoint y: 159, endPoint x: 1185, endPoint y: 151, distance: 154.2
click at [1185, 151] on div "Change of approver Post" at bounding box center [1318, 435] width 462 height 624
copy div "Change of approver"
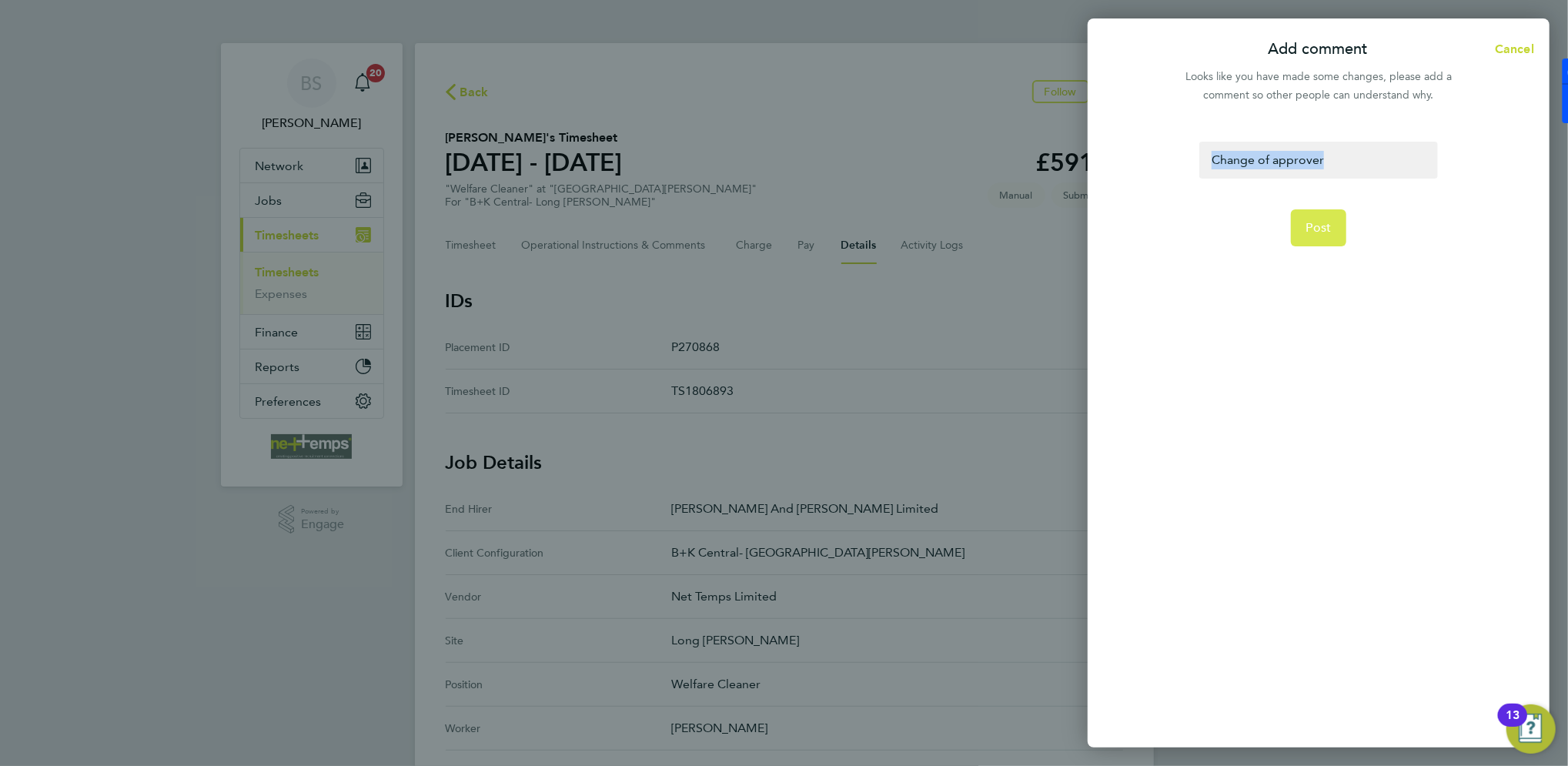
click at [1341, 229] on button "Post" at bounding box center [1319, 228] width 56 height 37
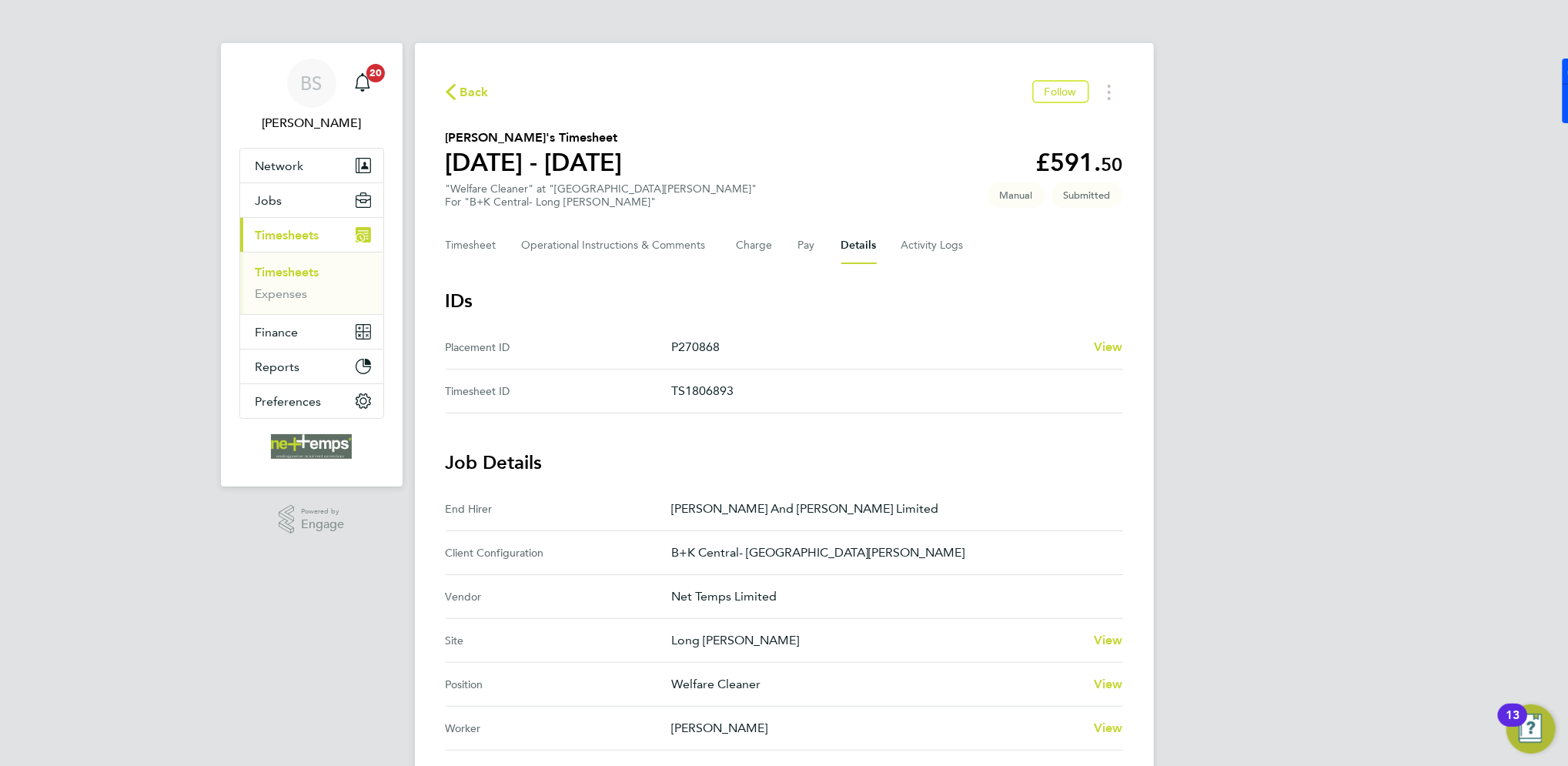
click at [459, 85] on span "Back" at bounding box center [467, 91] width 43 height 15
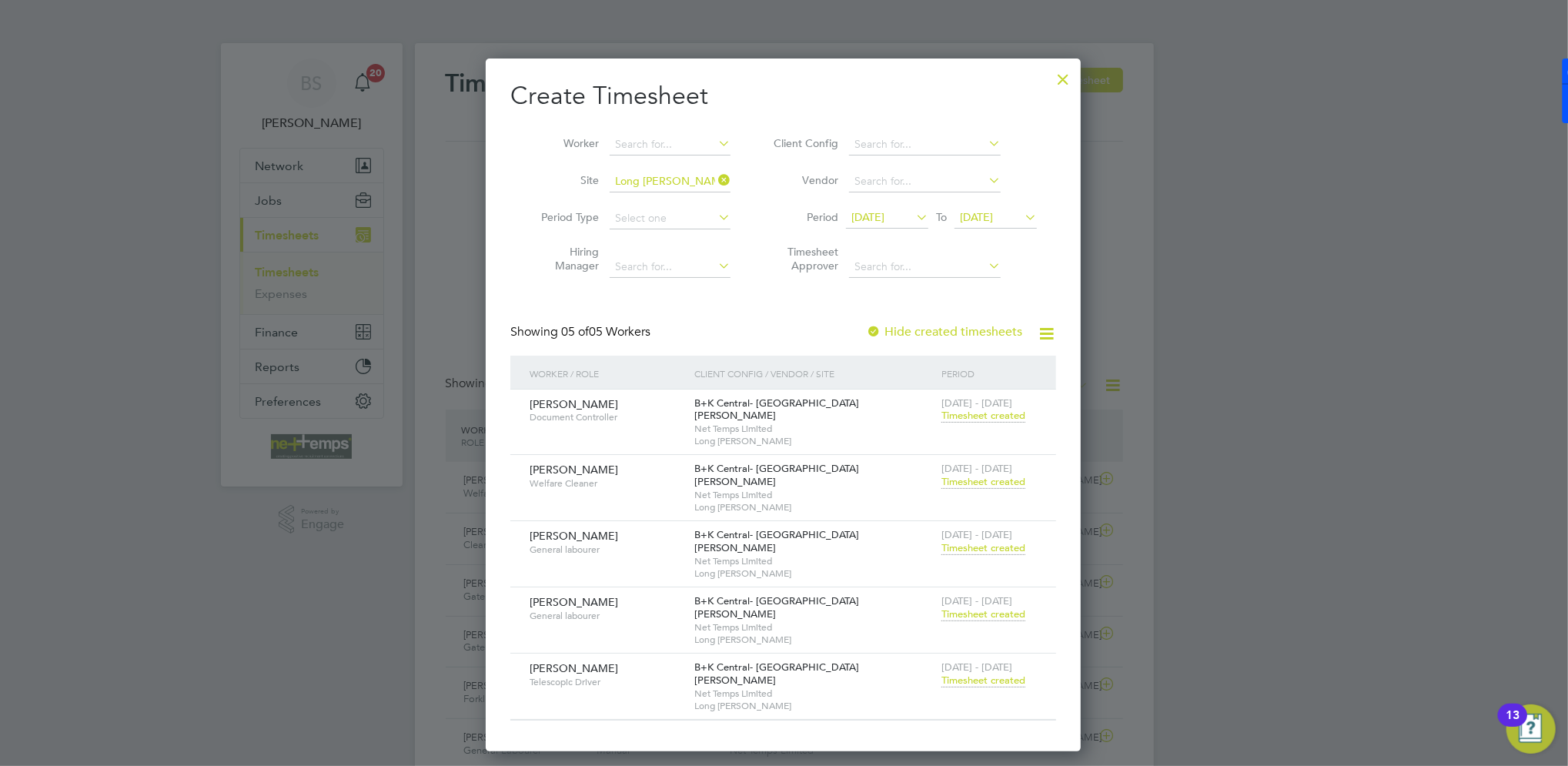
click at [992, 542] on span "Timesheet created" at bounding box center [983, 549] width 84 height 14
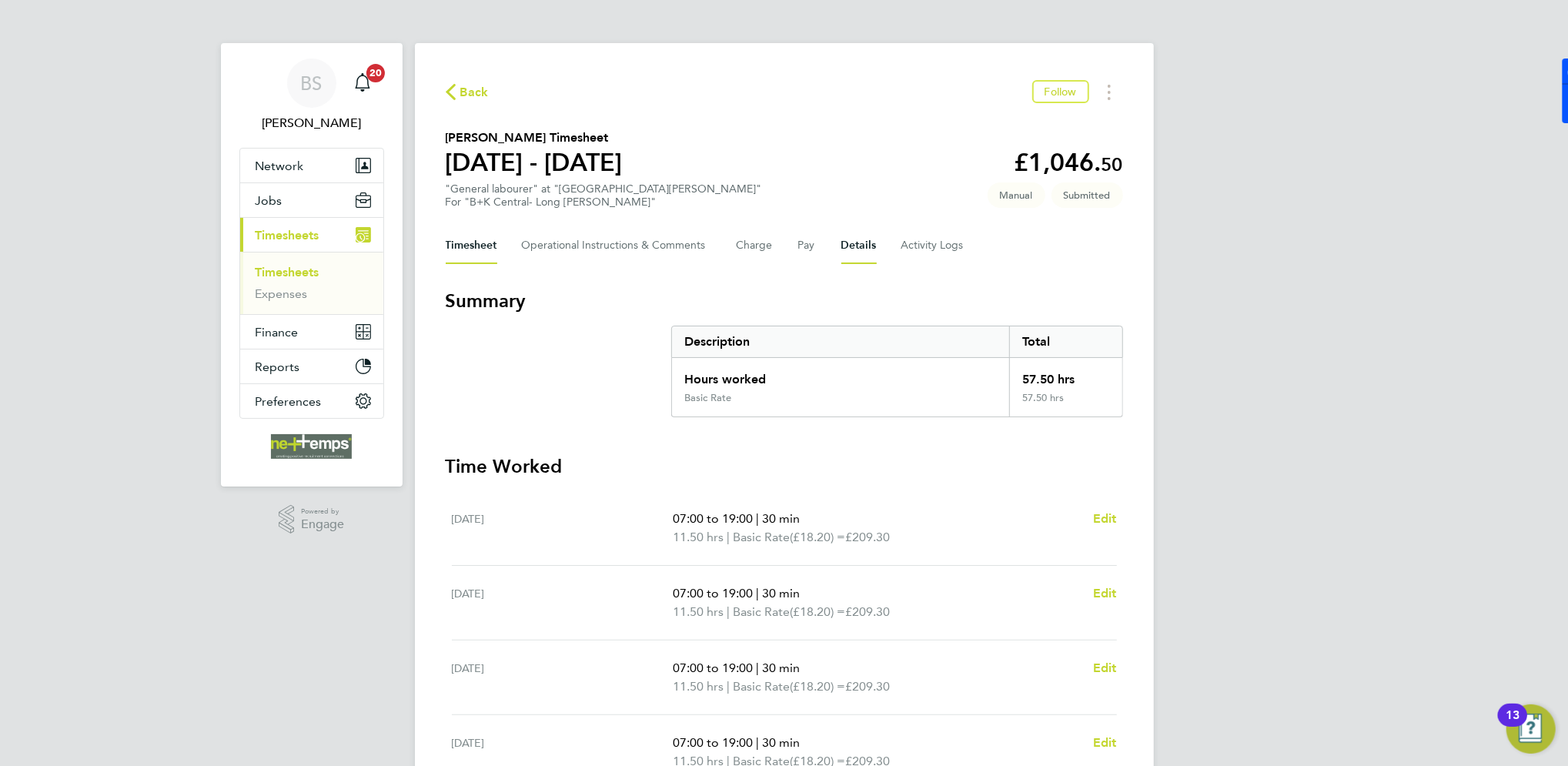
click at [855, 236] on button "Details" at bounding box center [859, 246] width 36 height 37
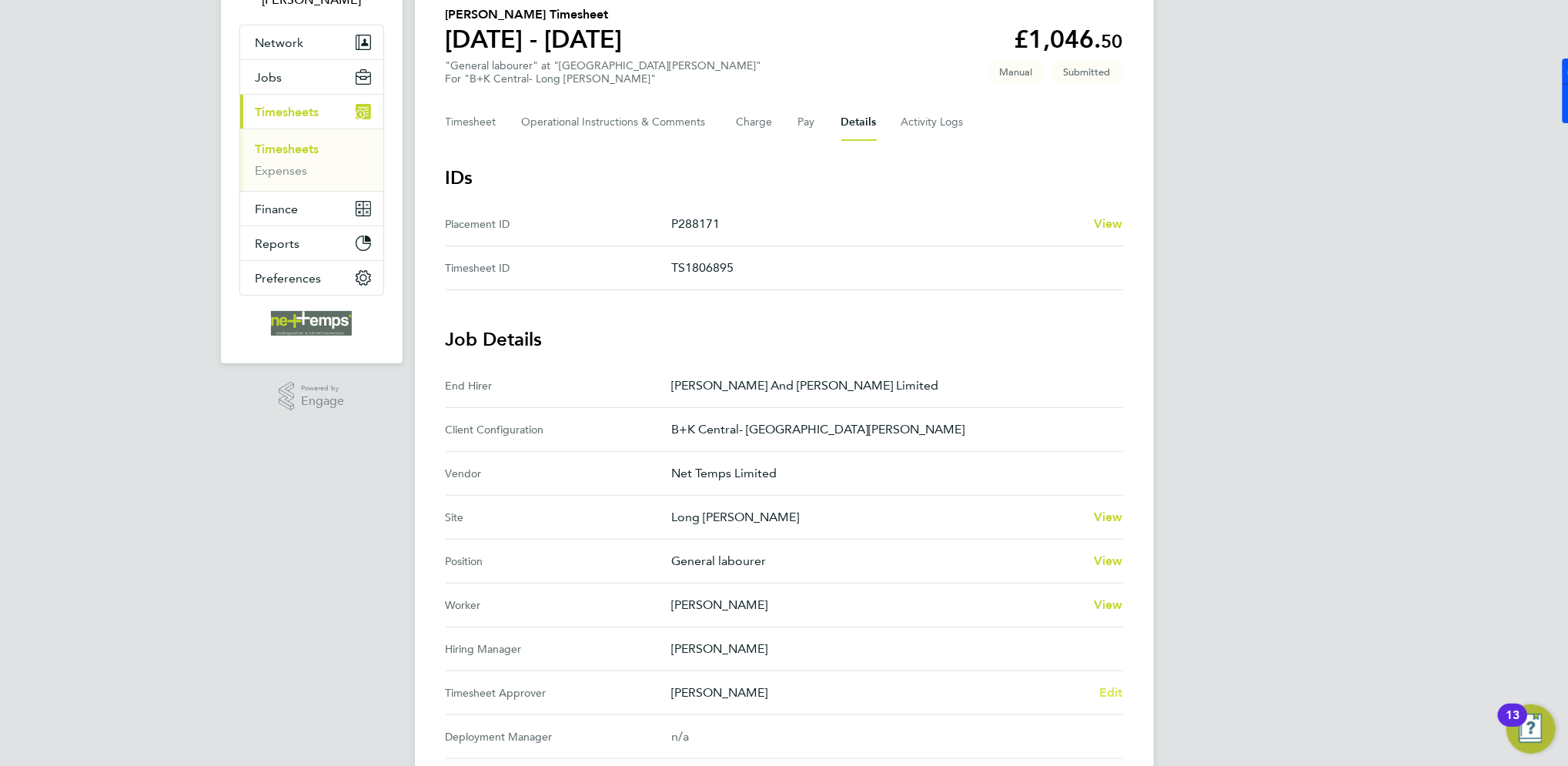
click at [1113, 686] on span "Edit" at bounding box center [1111, 692] width 24 height 15
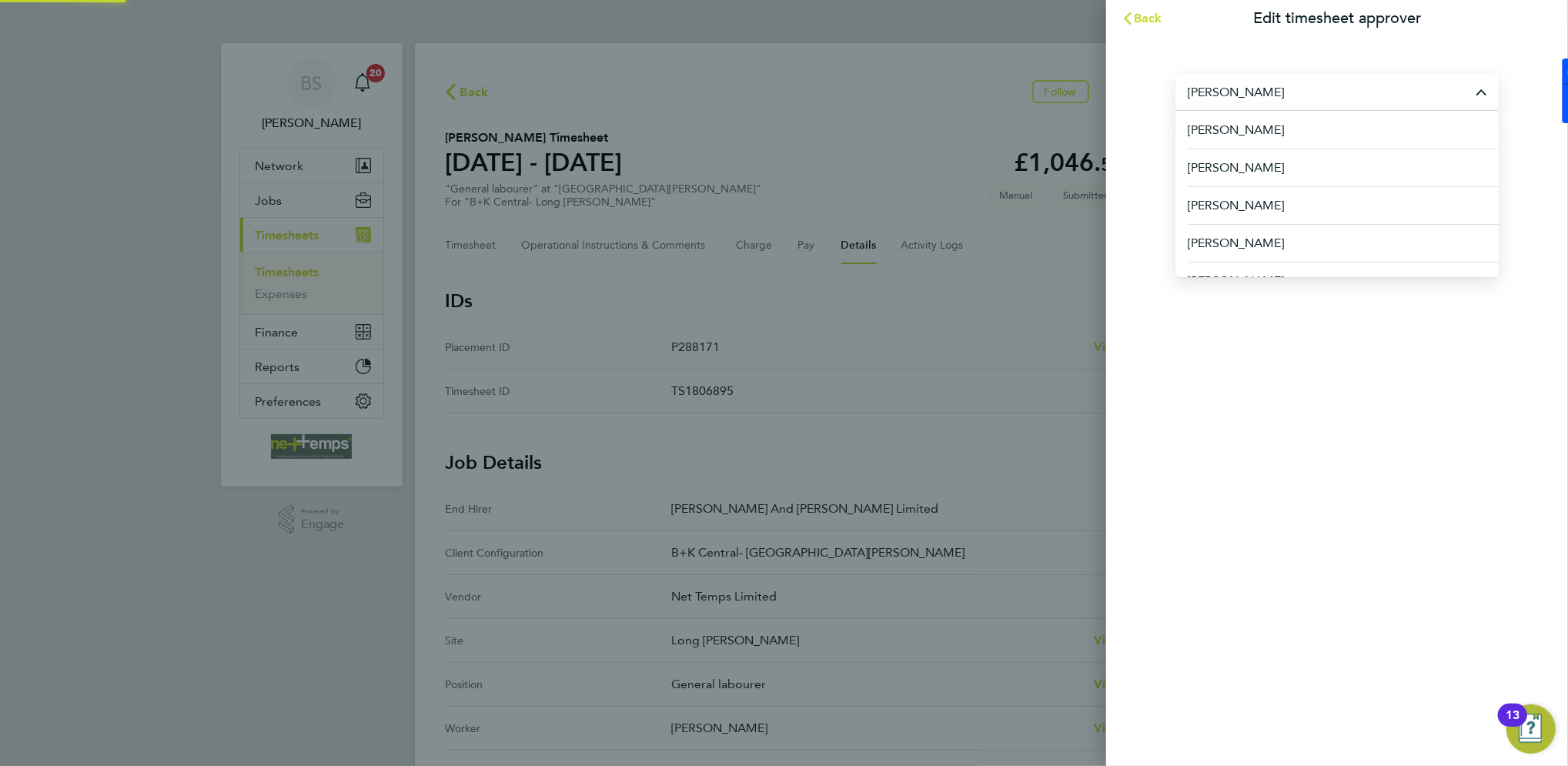
click at [1336, 95] on input "[PERSON_NAME]" at bounding box center [1337, 92] width 323 height 36
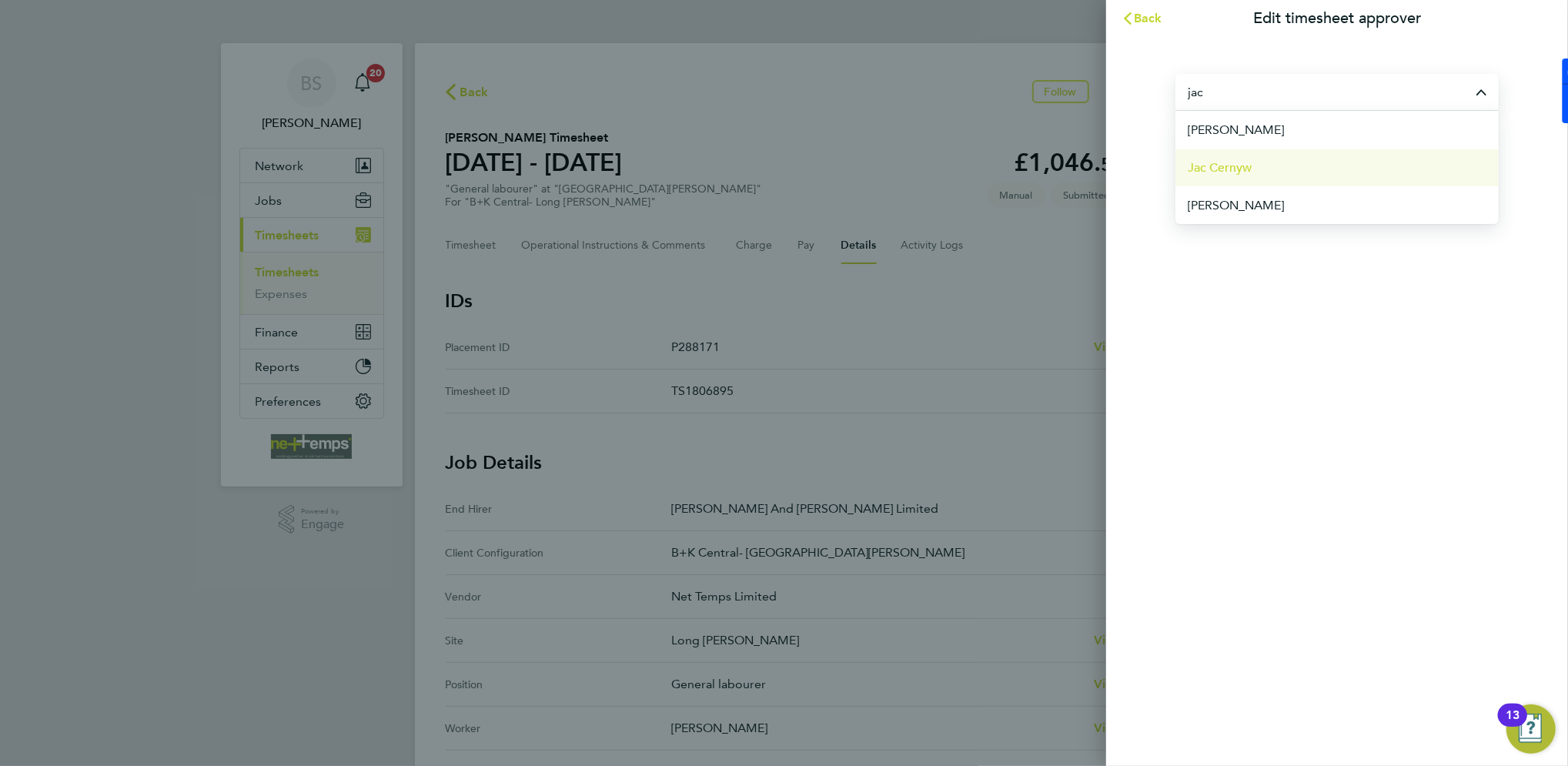
click at [1334, 179] on li "Jac Cernyw" at bounding box center [1337, 167] width 323 height 38
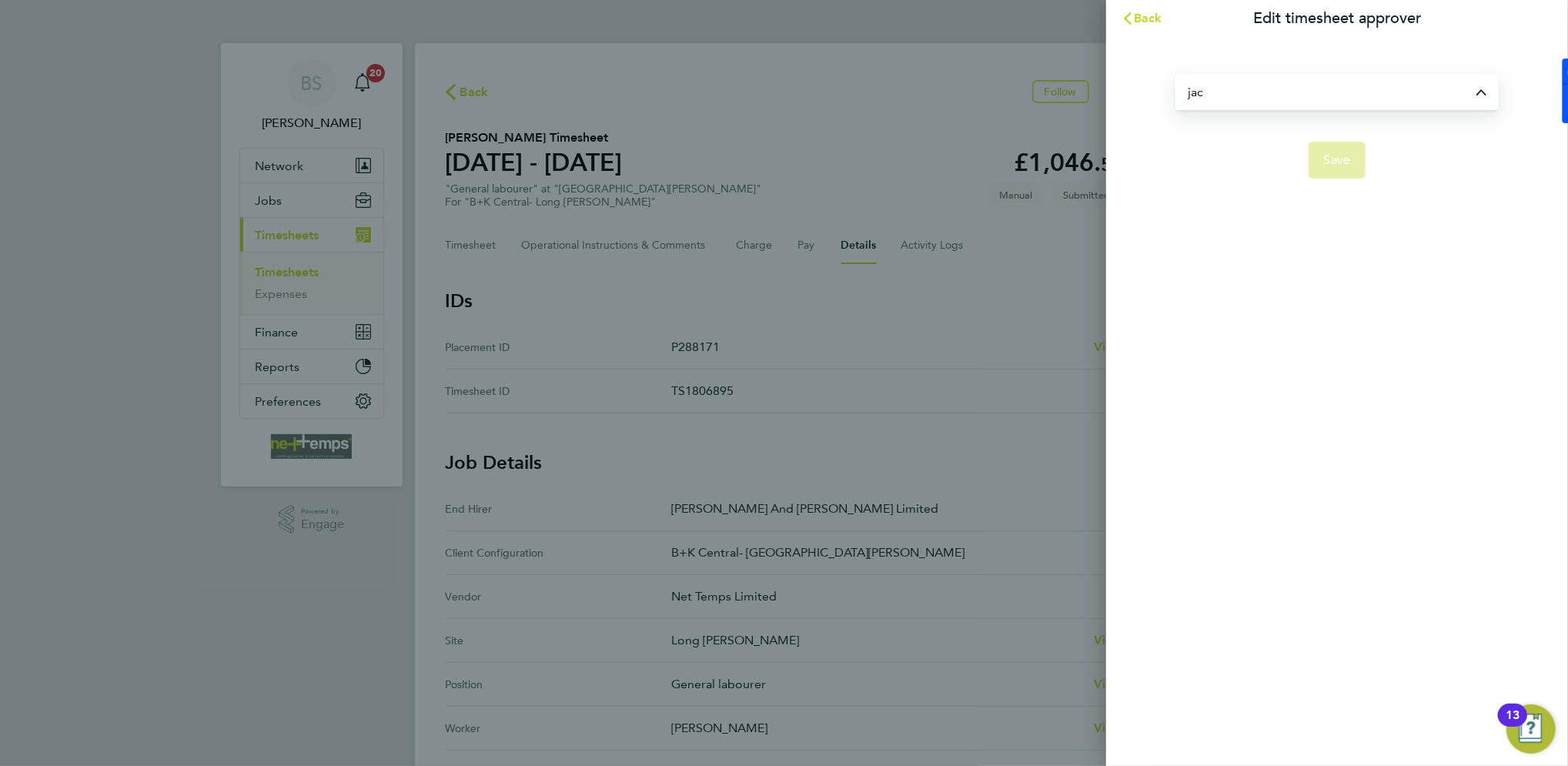
type input "Jac Cernyw"
click at [1334, 179] on div "Jac Cernyw Save" at bounding box center [1337, 117] width 462 height 160
click at [1337, 165] on span "Save" at bounding box center [1337, 160] width 27 height 15
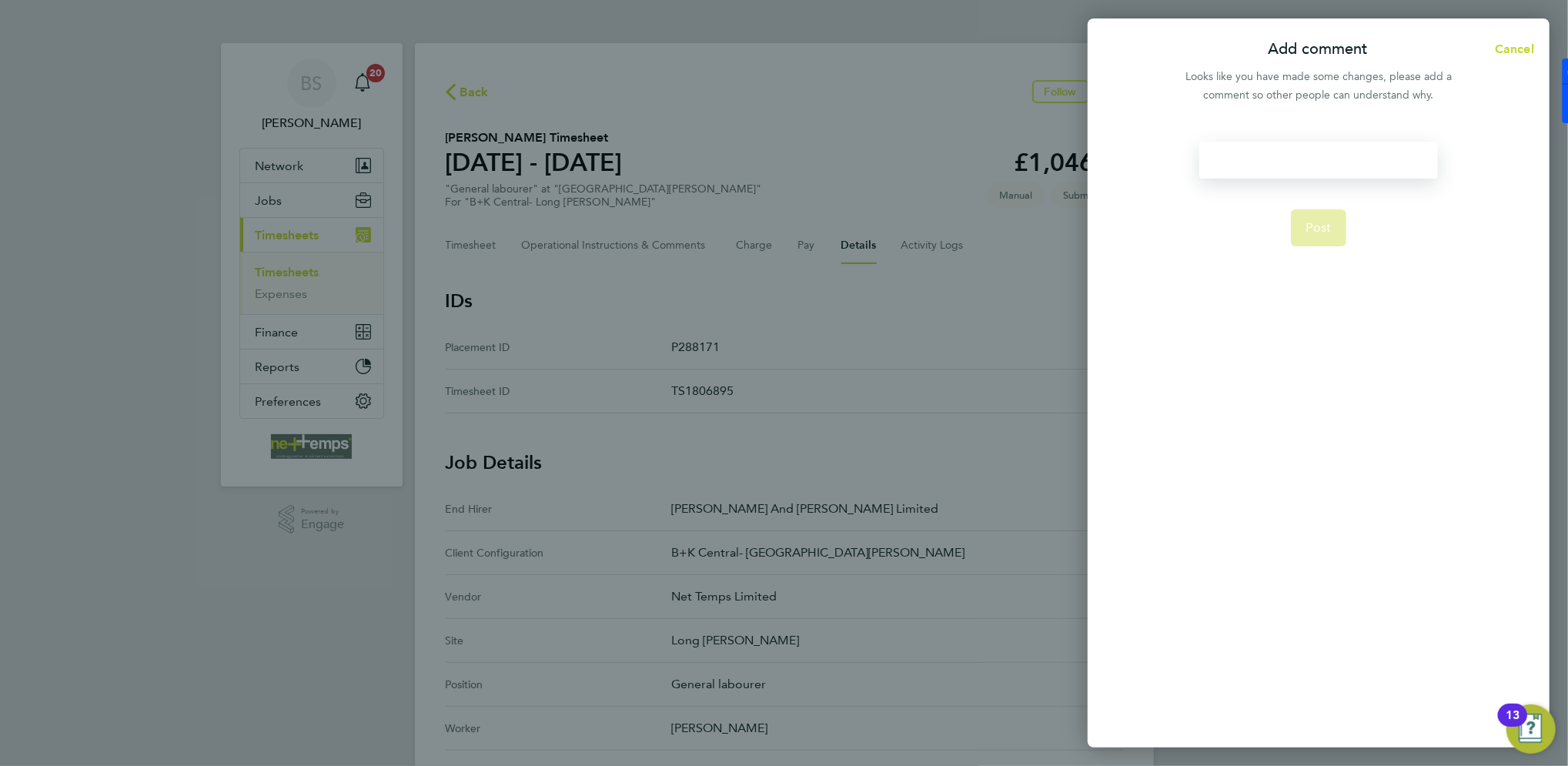
click at [1337, 165] on div at bounding box center [1319, 160] width 238 height 37
paste div
click at [1312, 244] on button "Post" at bounding box center [1319, 228] width 56 height 37
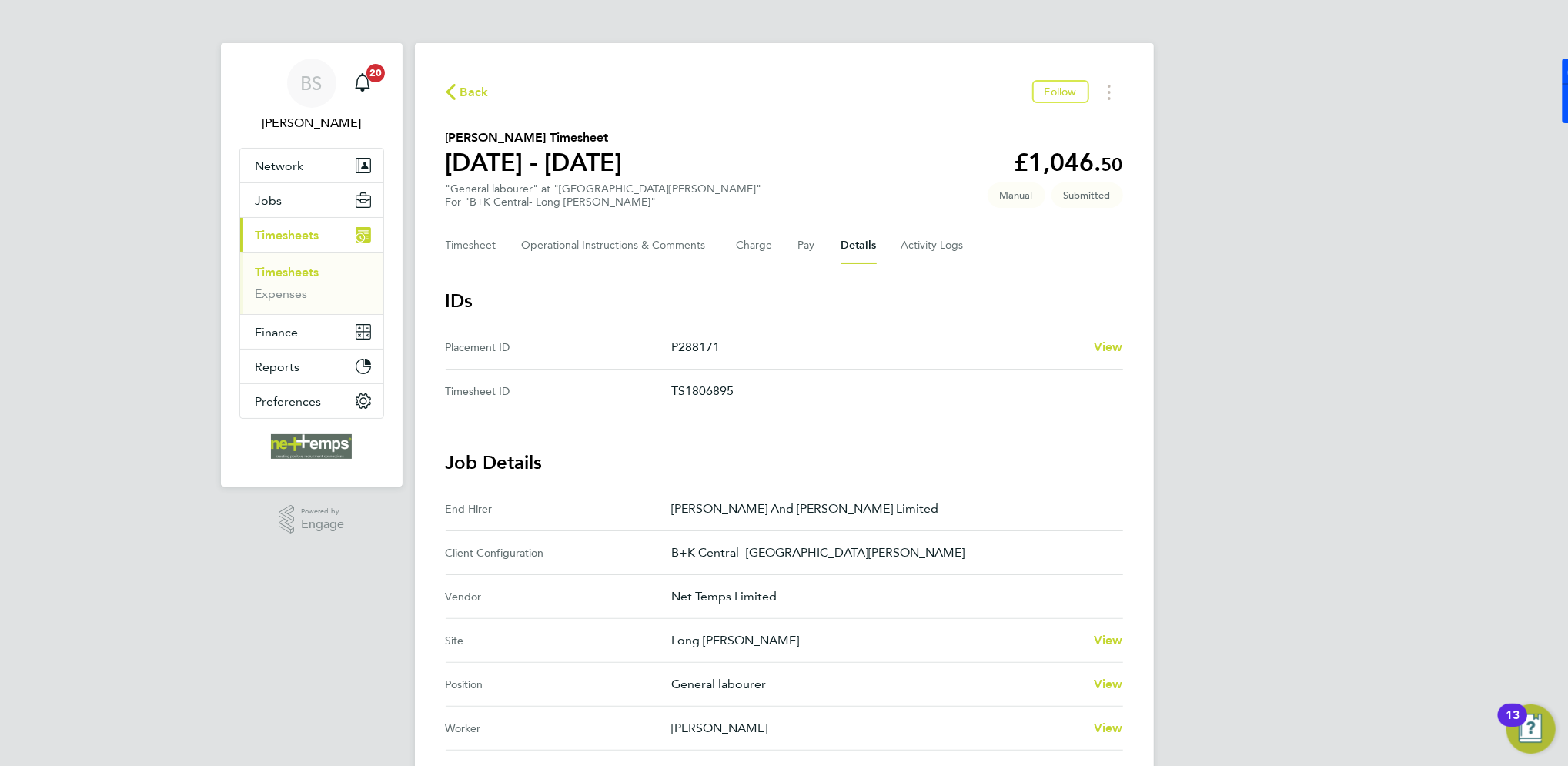
click at [460, 91] on span "Back" at bounding box center [474, 92] width 29 height 19
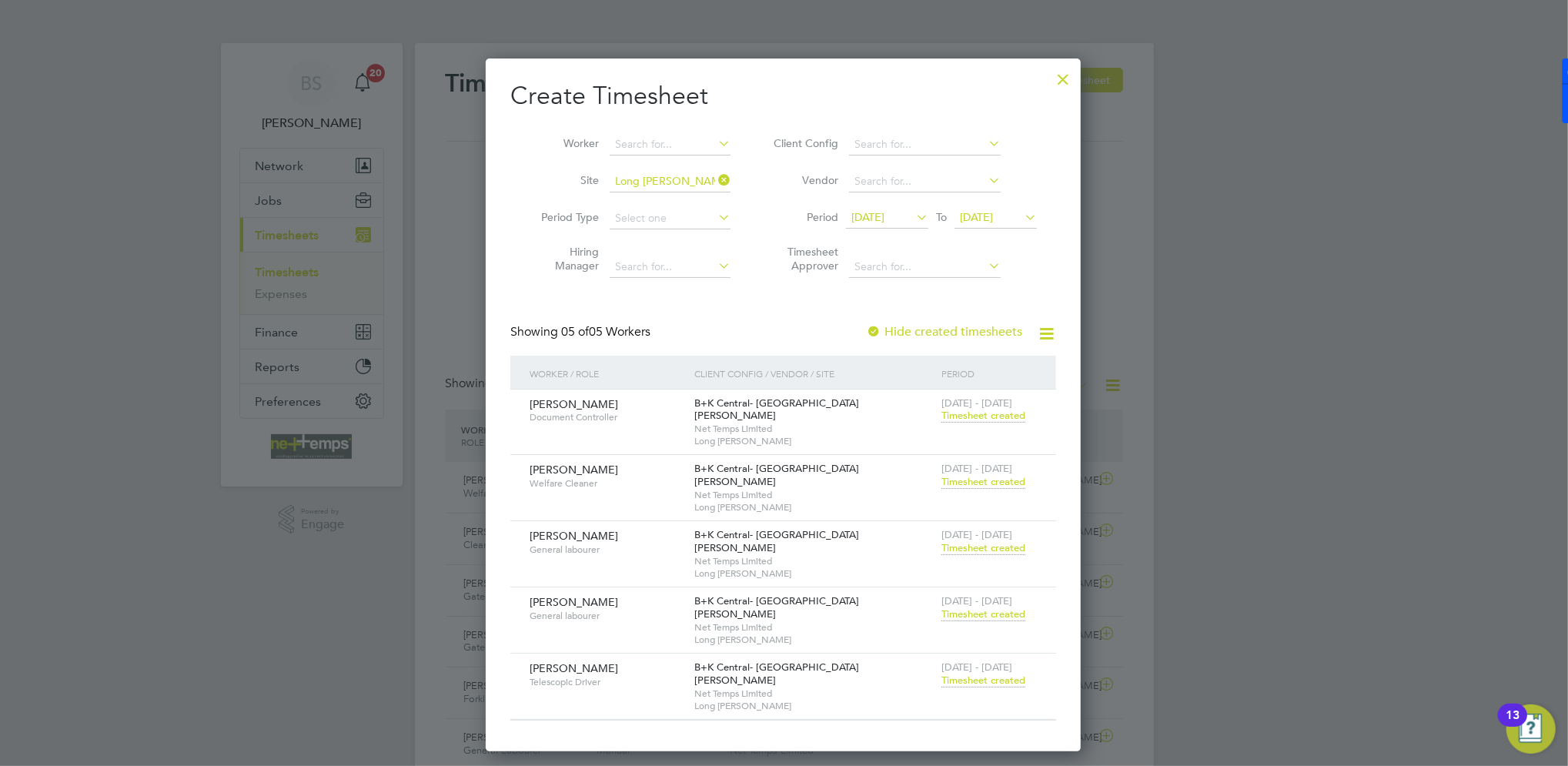
click at [989, 607] on span "Timesheet created" at bounding box center [983, 614] width 84 height 14
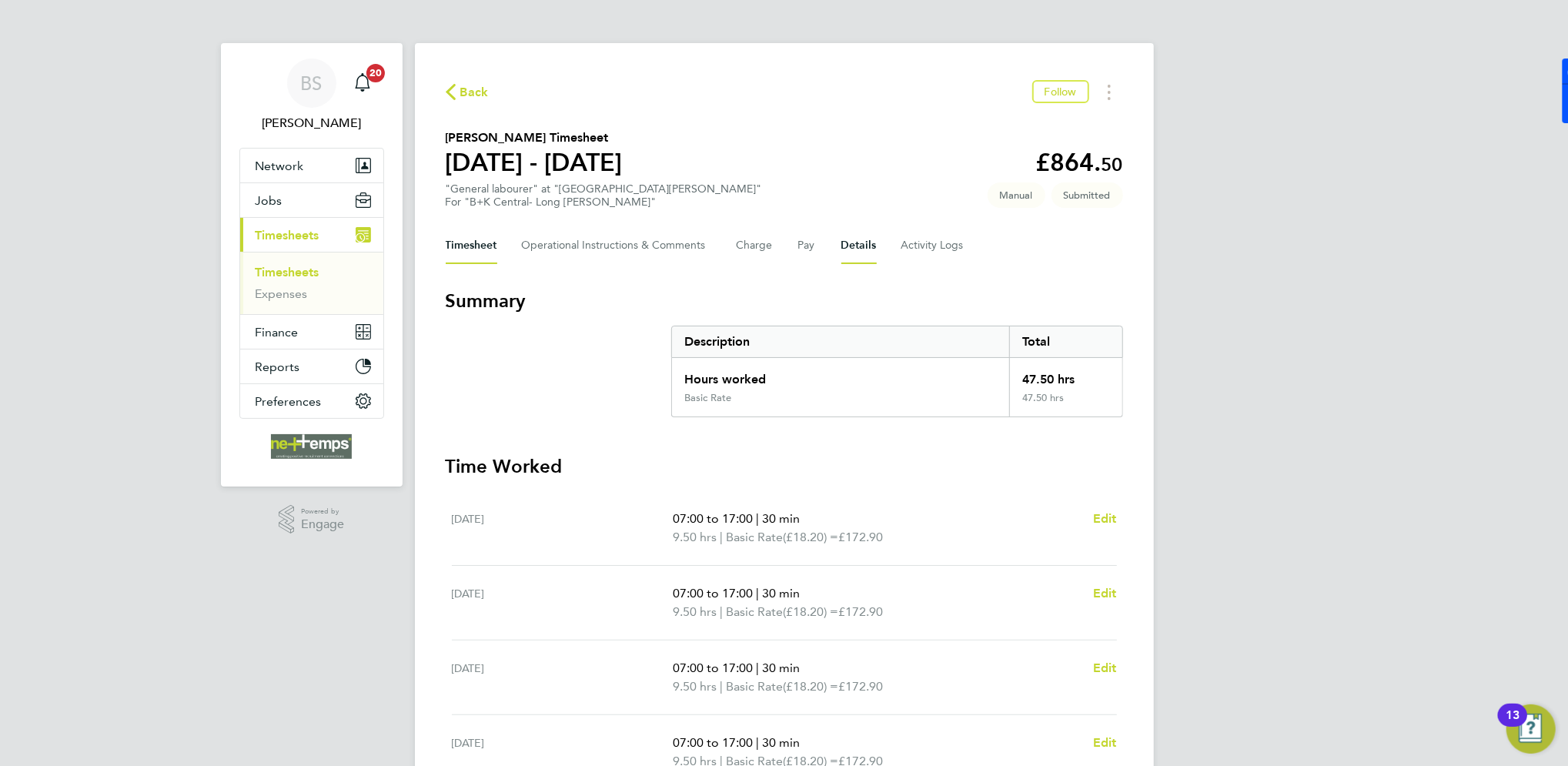
click at [845, 242] on button "Details" at bounding box center [859, 246] width 36 height 37
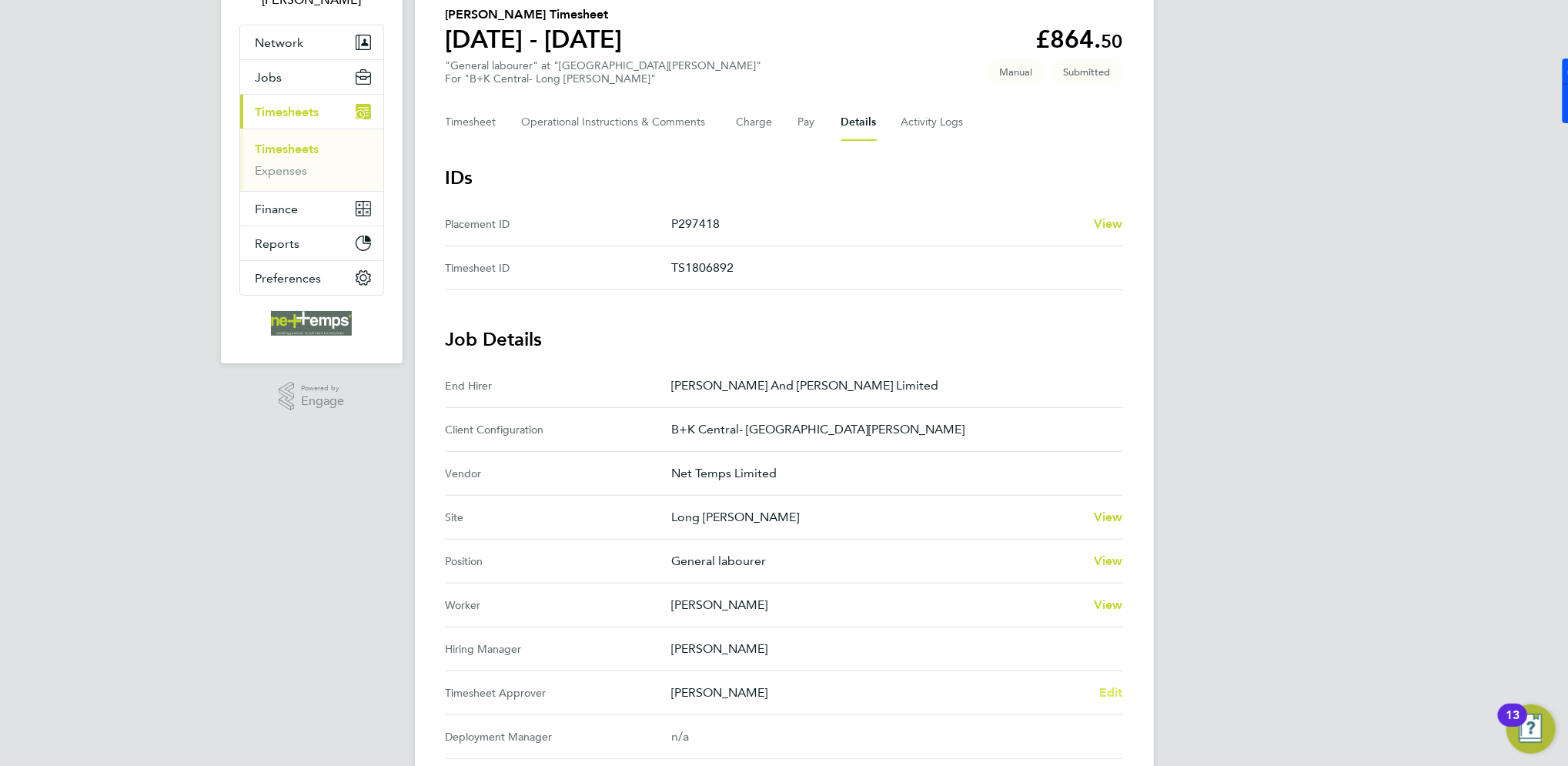
click at [1109, 696] on span "Edit" at bounding box center [1111, 692] width 24 height 15
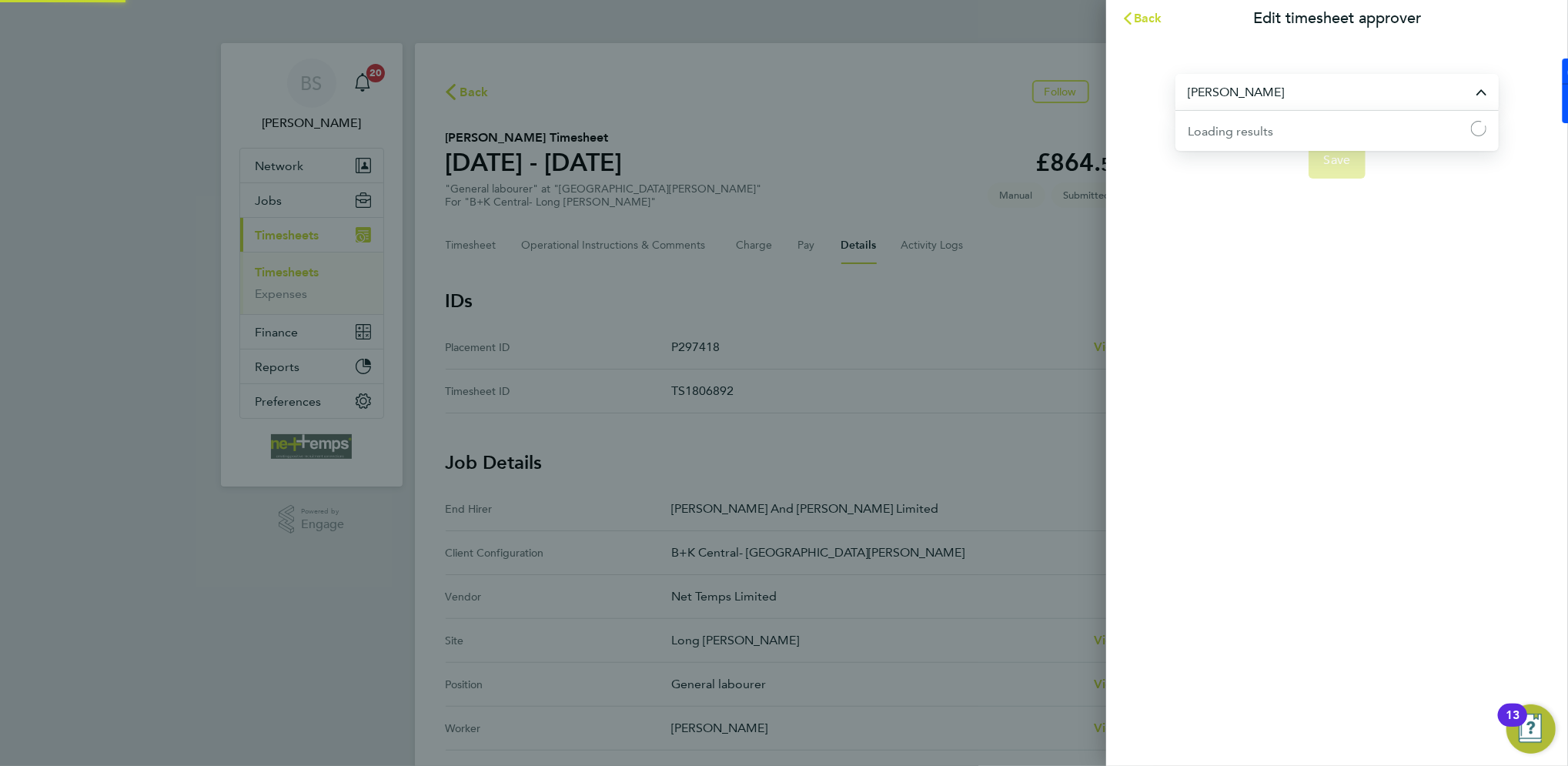
click at [1313, 98] on input "[PERSON_NAME]" at bounding box center [1337, 92] width 323 height 36
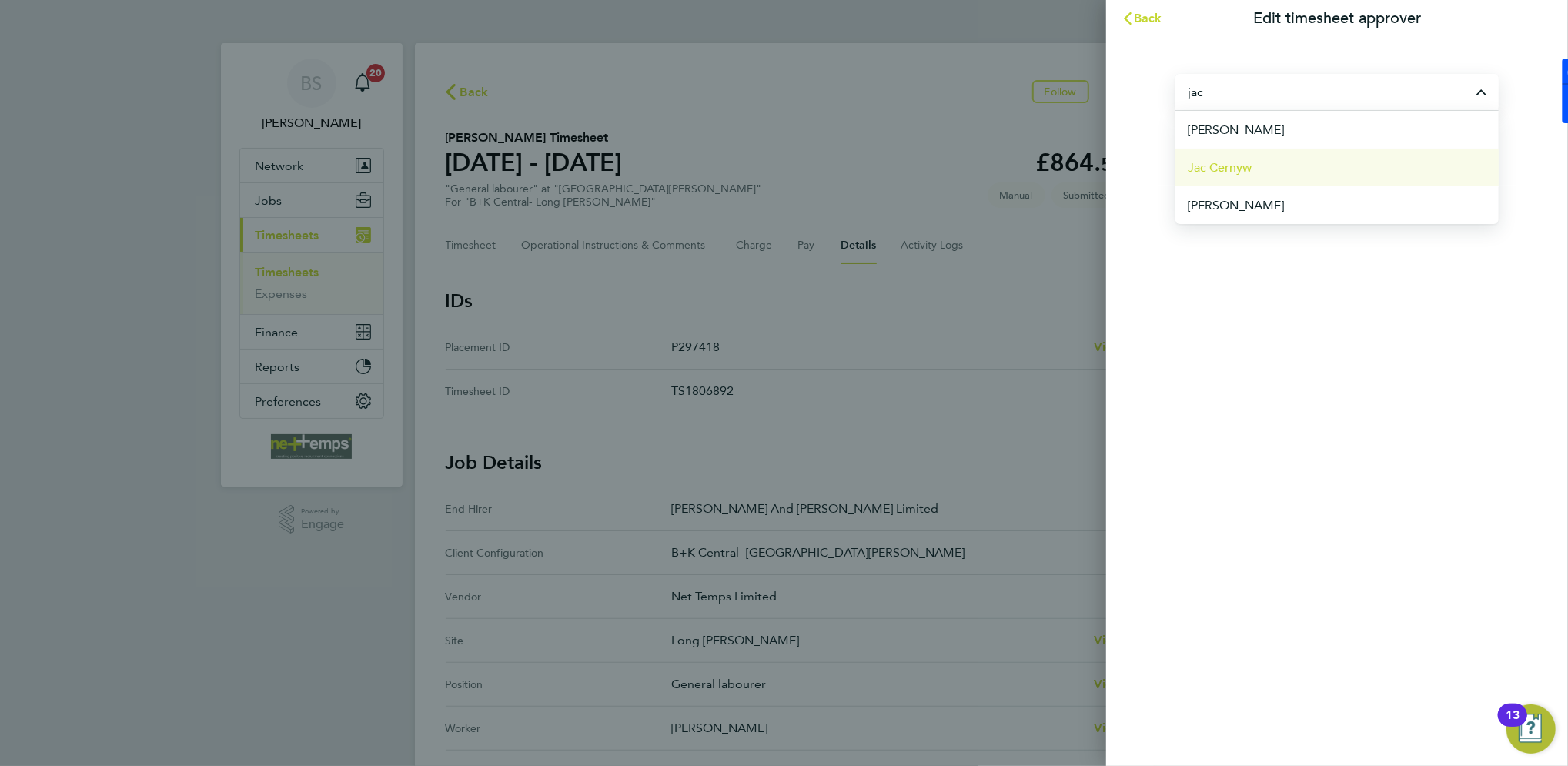
click at [1320, 180] on li "Jac Cernyw" at bounding box center [1337, 167] width 323 height 38
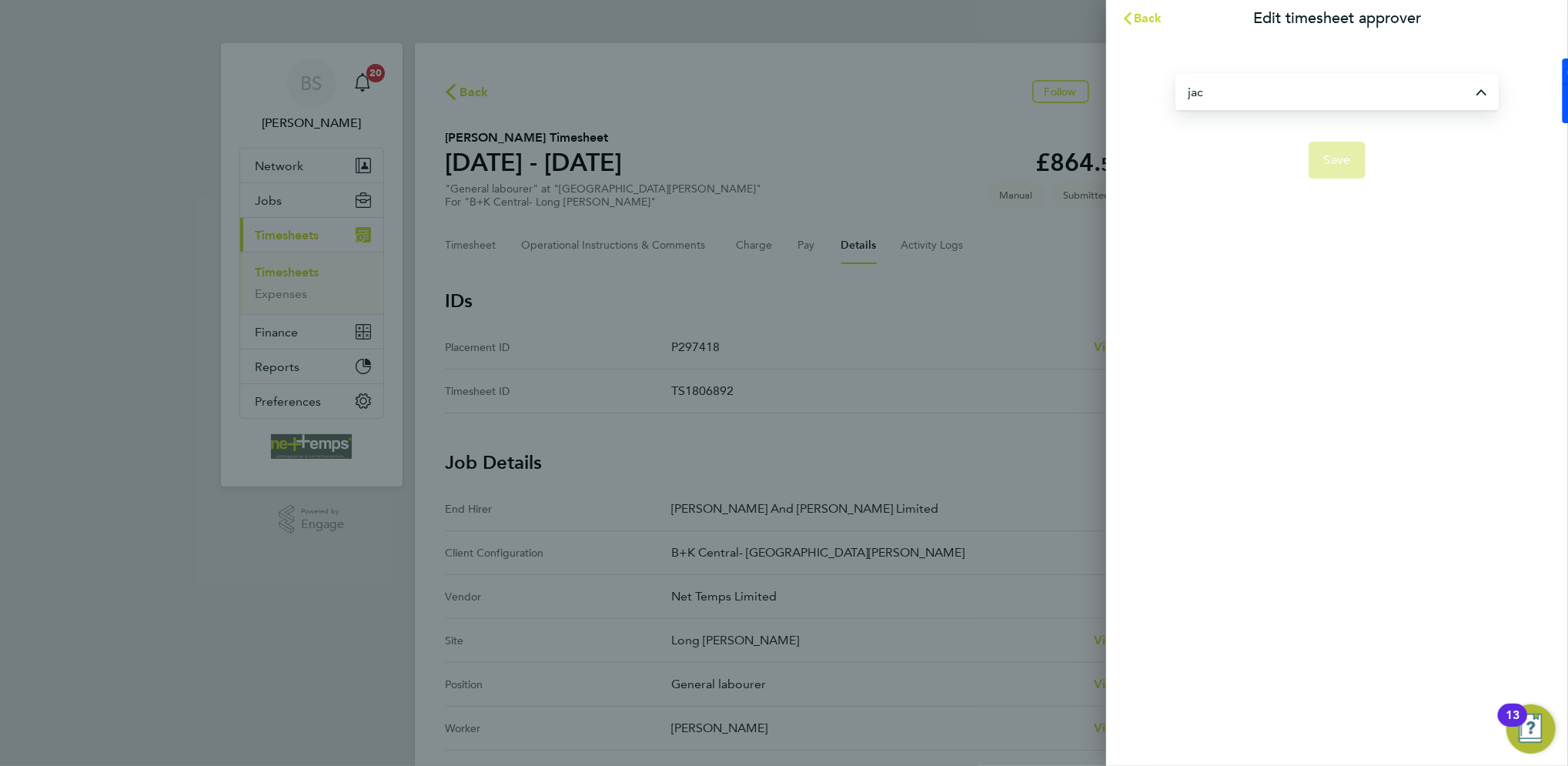
type input "Jac Cernyw"
click at [1332, 169] on button "Save" at bounding box center [1337, 160] width 58 height 37
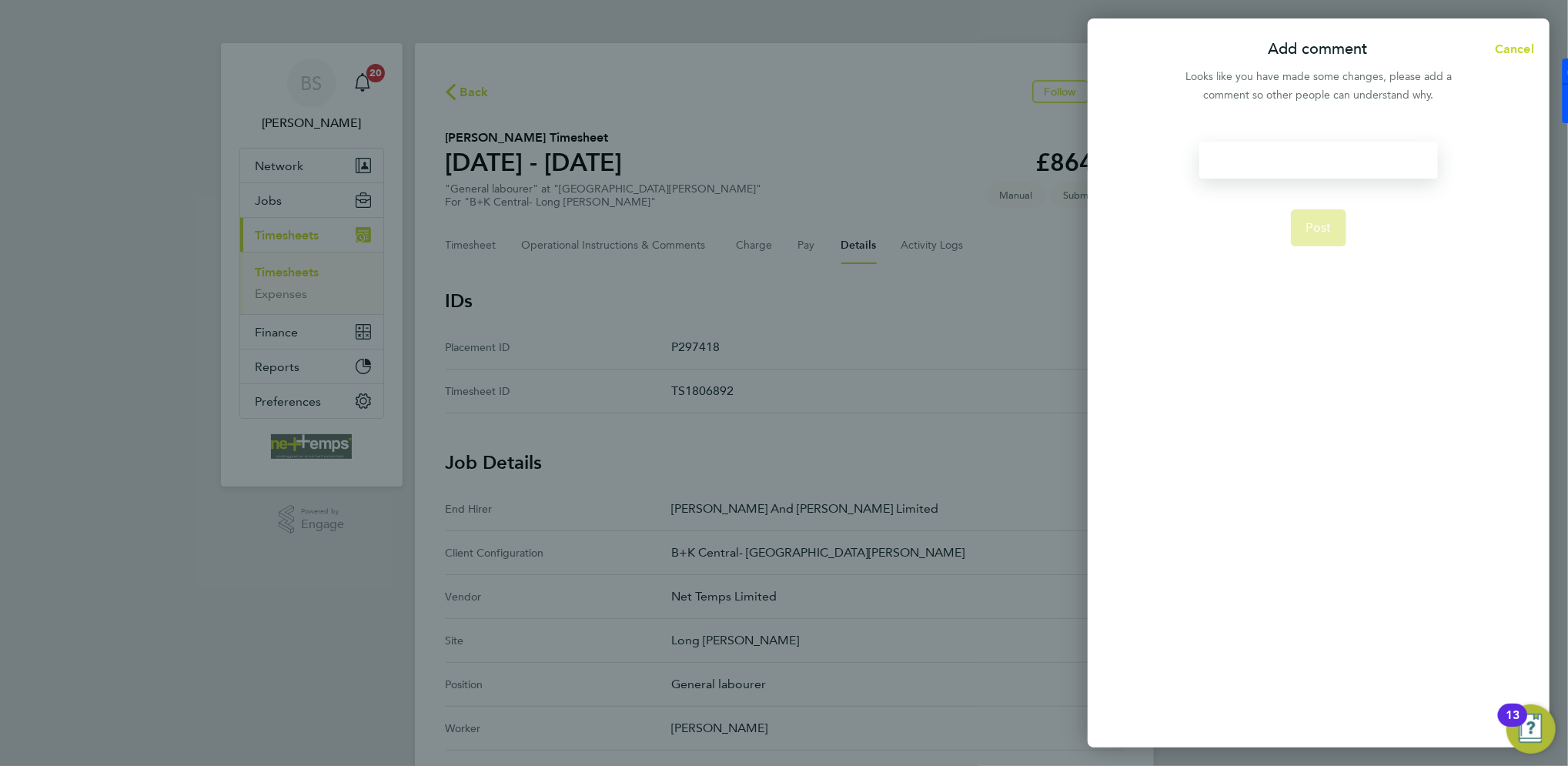
click at [1329, 165] on div at bounding box center [1319, 160] width 238 height 37
paste div
click at [1315, 229] on span "Post" at bounding box center [1319, 228] width 26 height 15
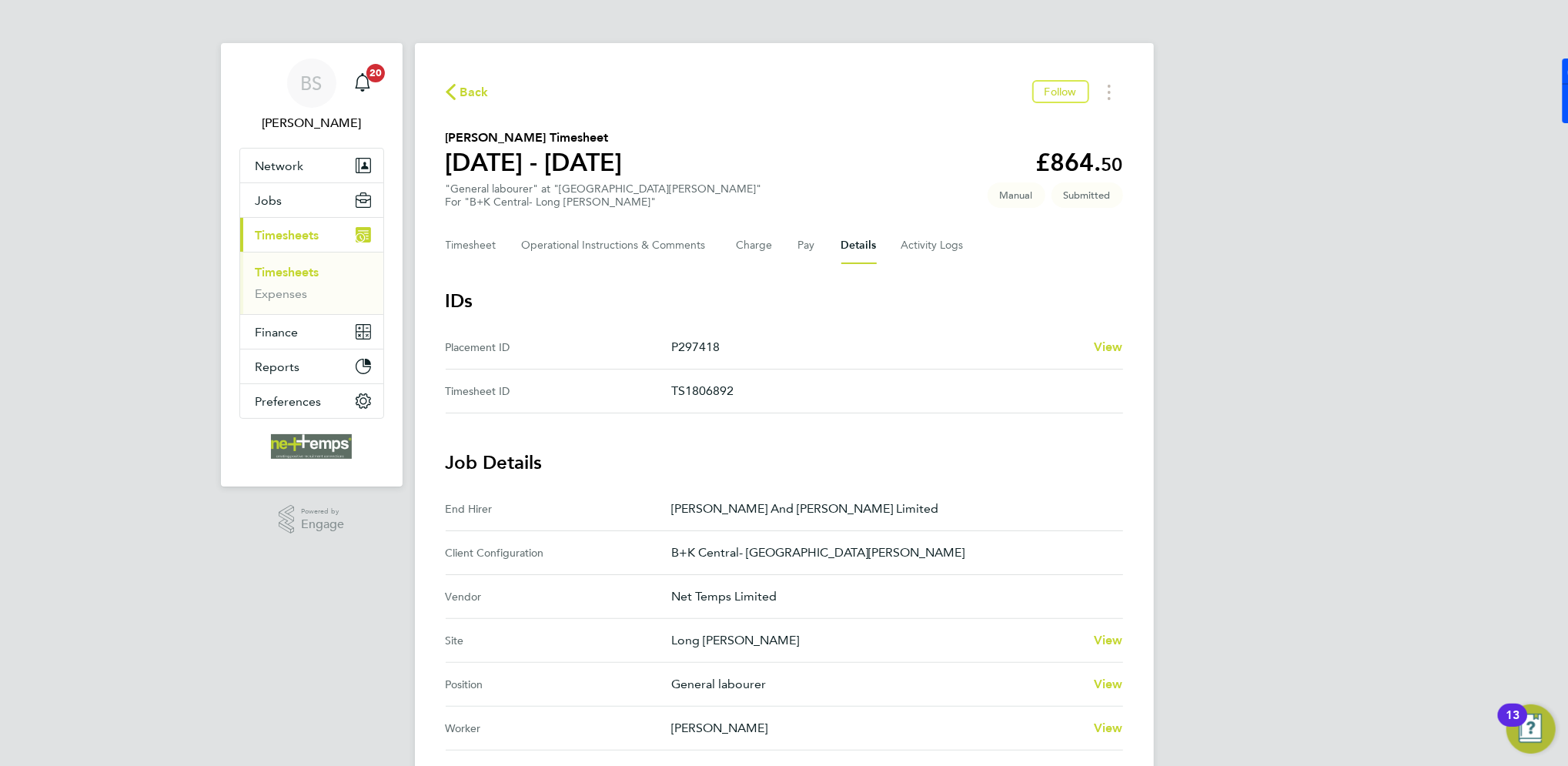
click at [463, 91] on span "Back" at bounding box center [474, 92] width 29 height 19
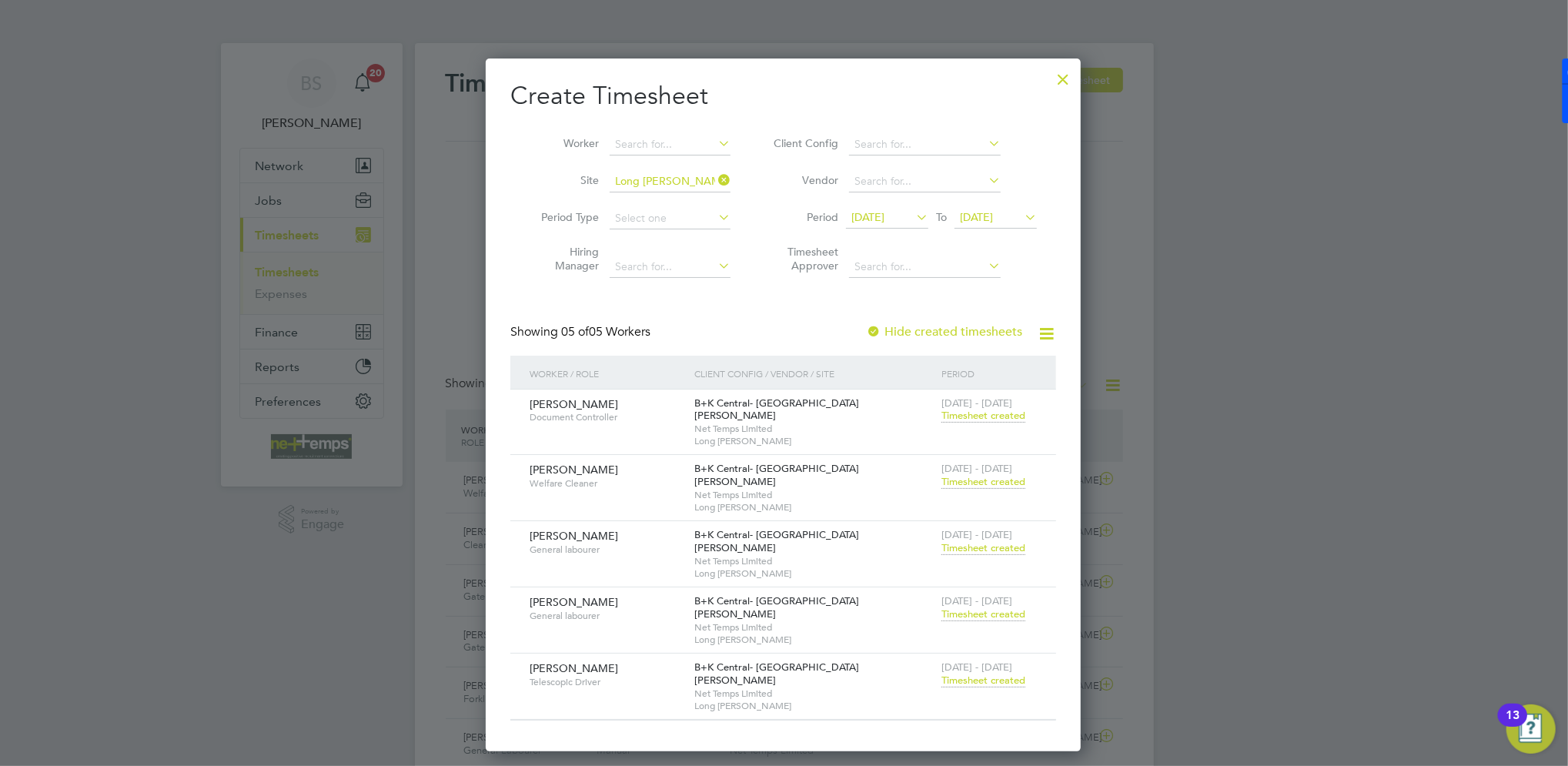
click at [964, 674] on span "Timesheet created" at bounding box center [983, 681] width 84 height 14
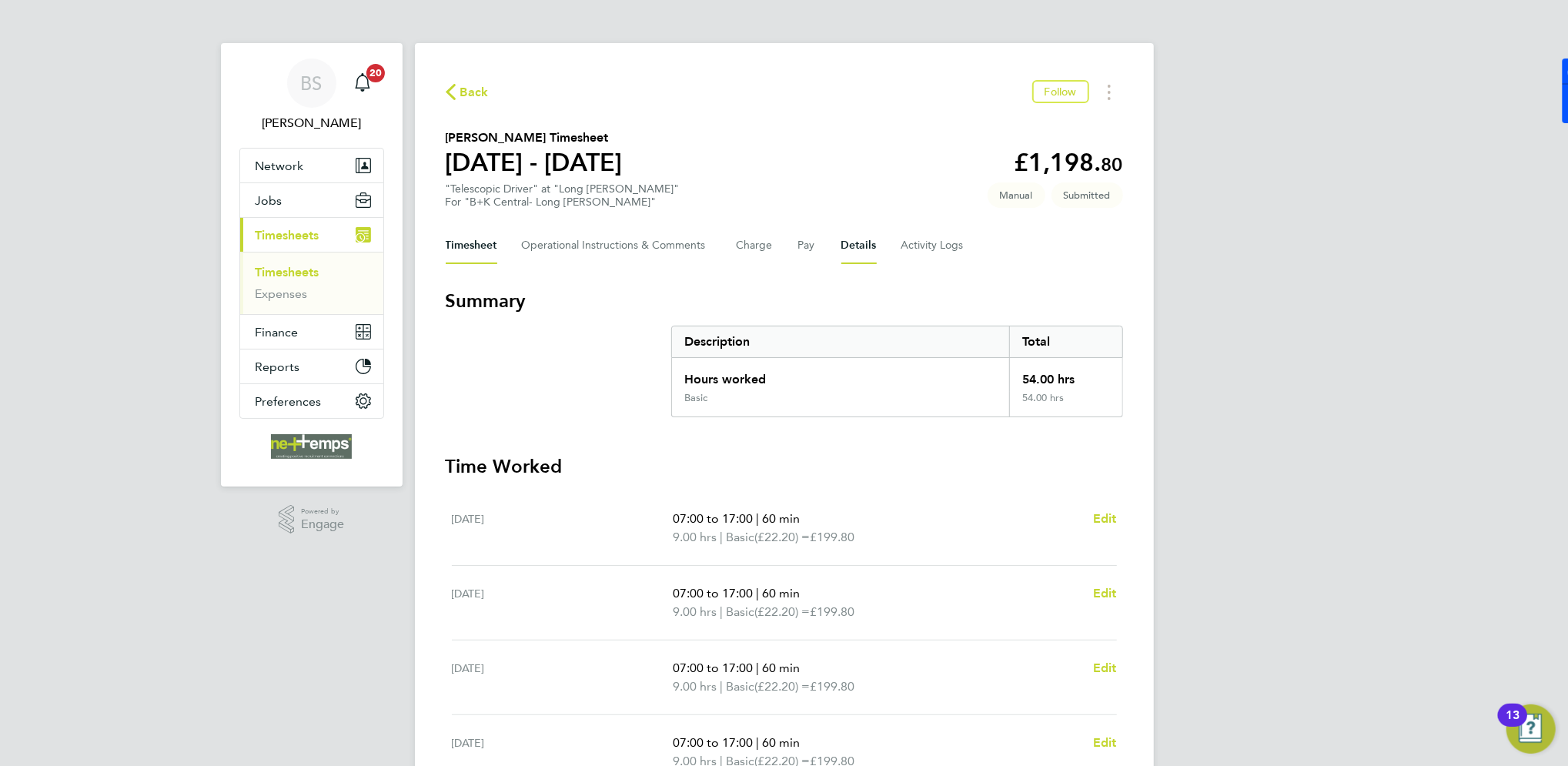
click at [858, 243] on button "Details" at bounding box center [859, 246] width 36 height 37
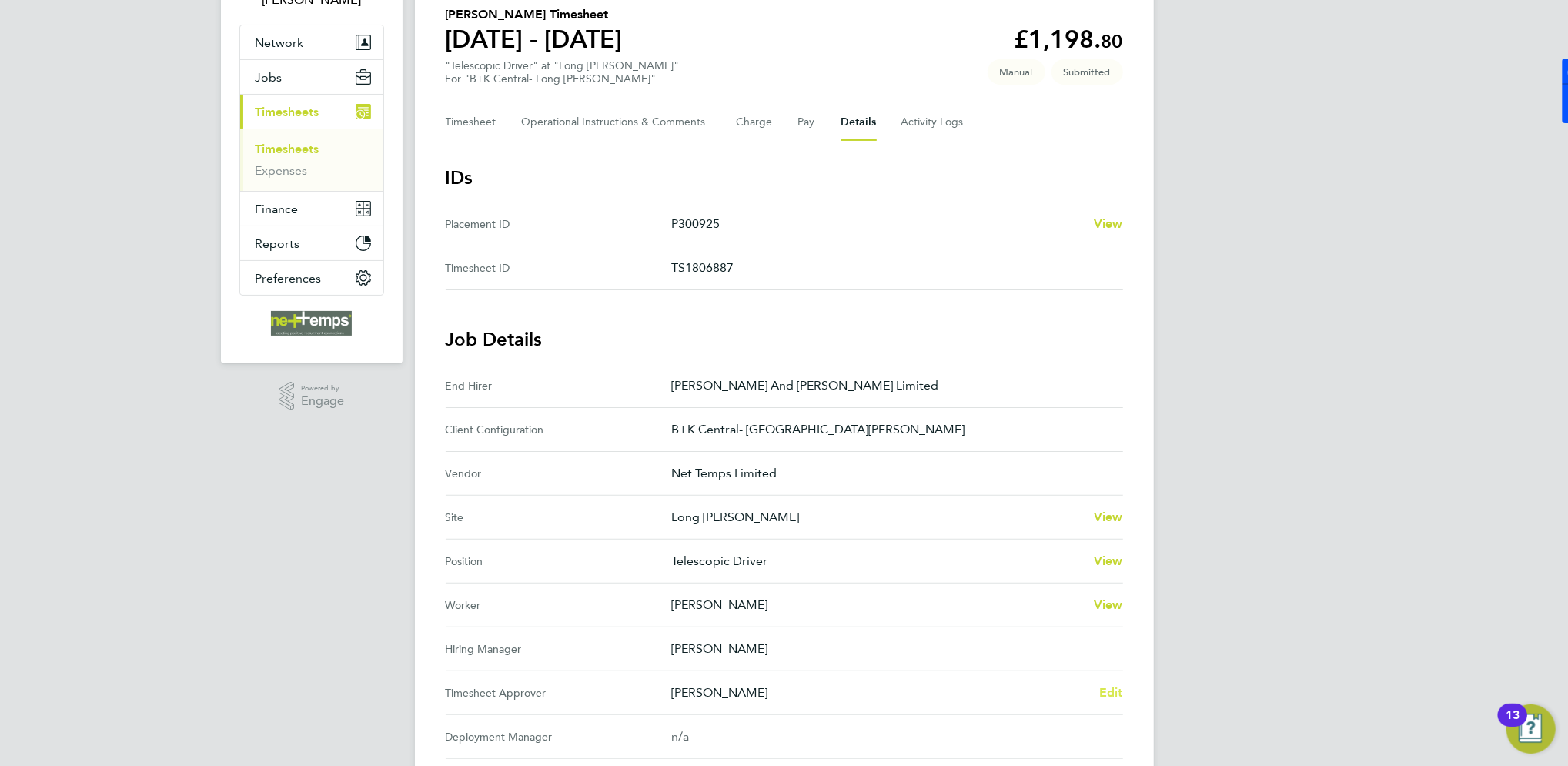
click at [1113, 686] on span "Edit" at bounding box center [1111, 692] width 24 height 15
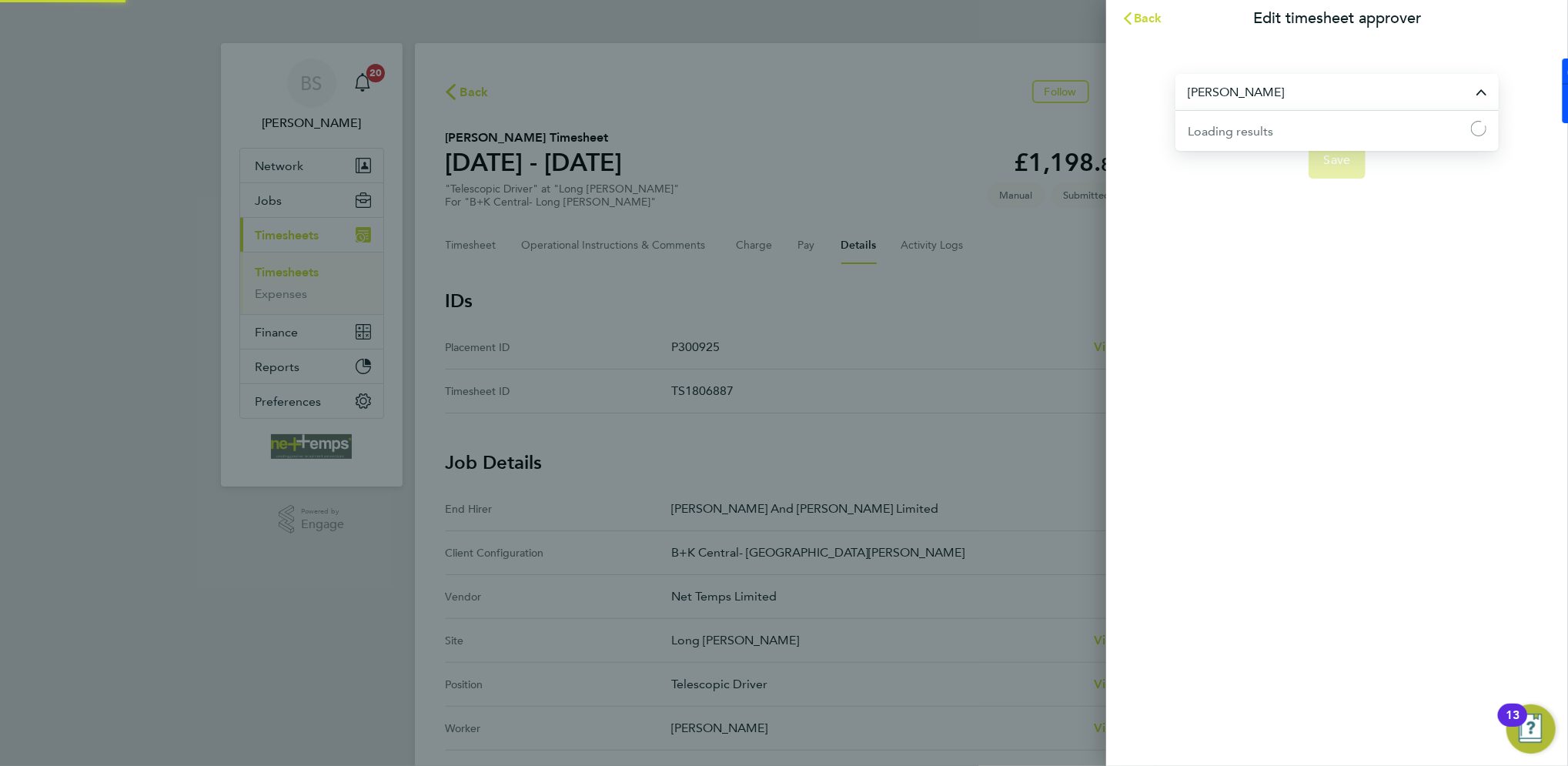
click at [1320, 101] on input "[PERSON_NAME]" at bounding box center [1337, 92] width 323 height 36
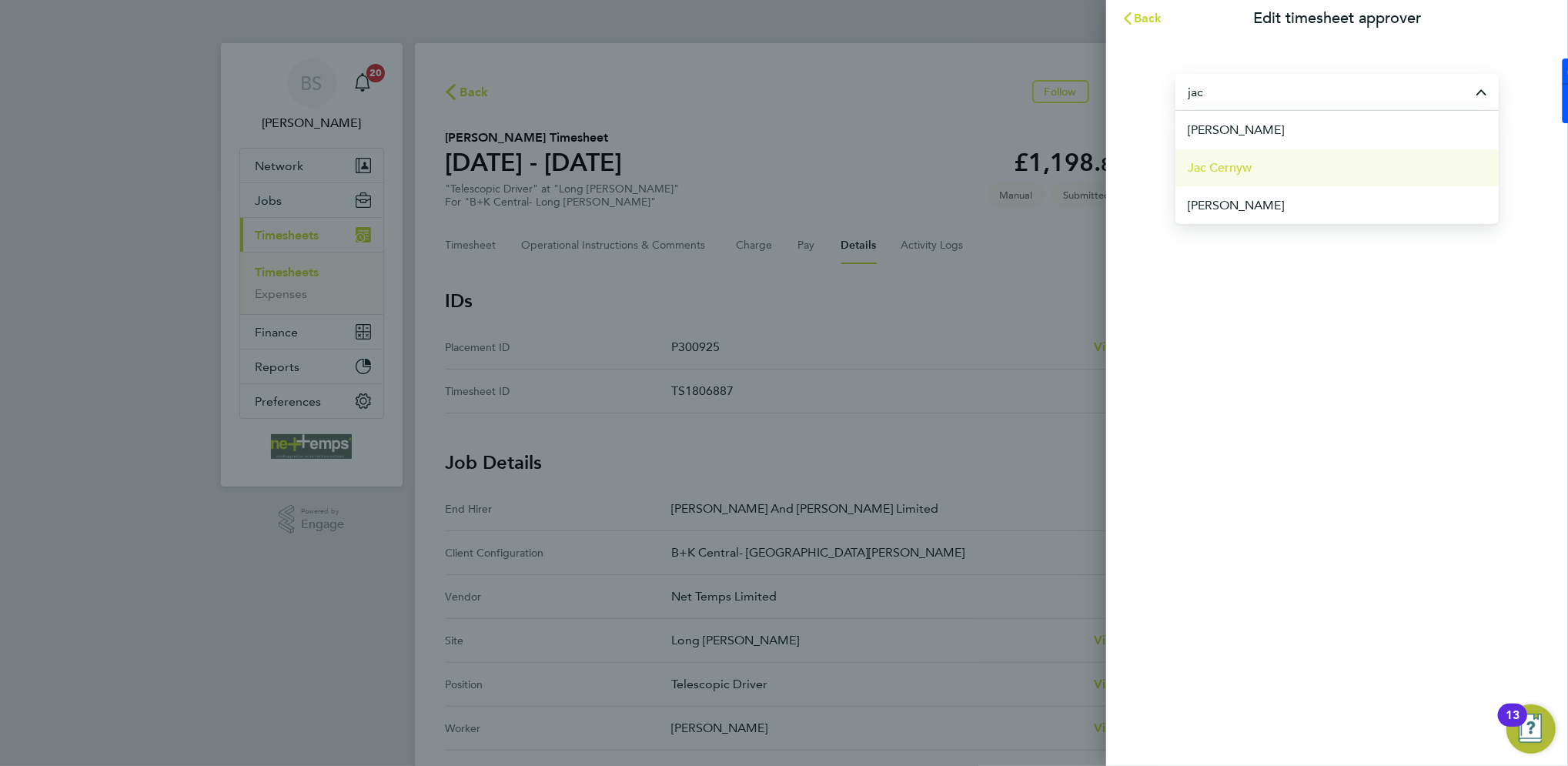
click at [1320, 166] on li "Jac Cernyw" at bounding box center [1337, 167] width 323 height 38
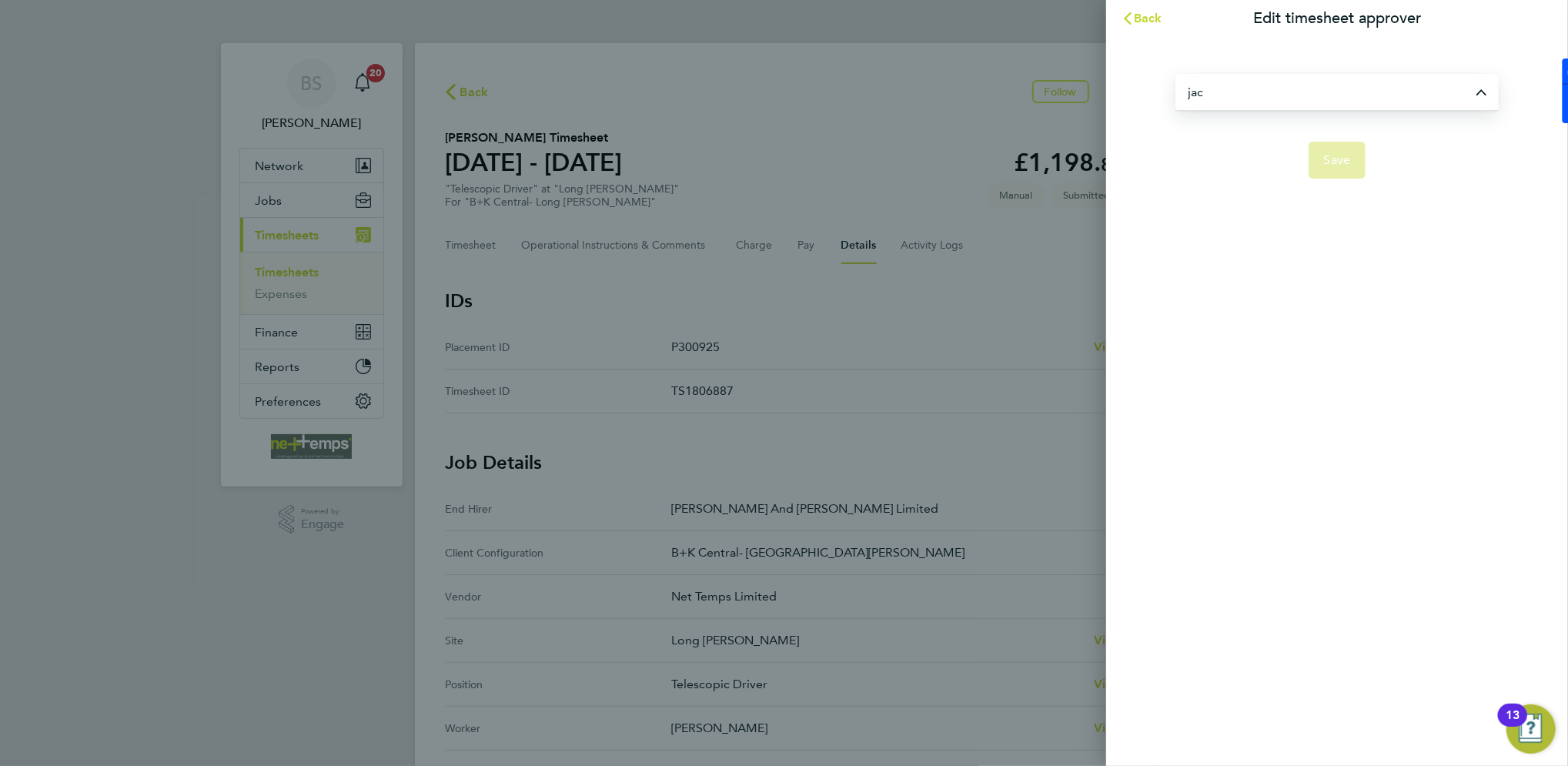
type input "Jac Cernyw"
click at [1356, 162] on button "Save" at bounding box center [1337, 160] width 58 height 37
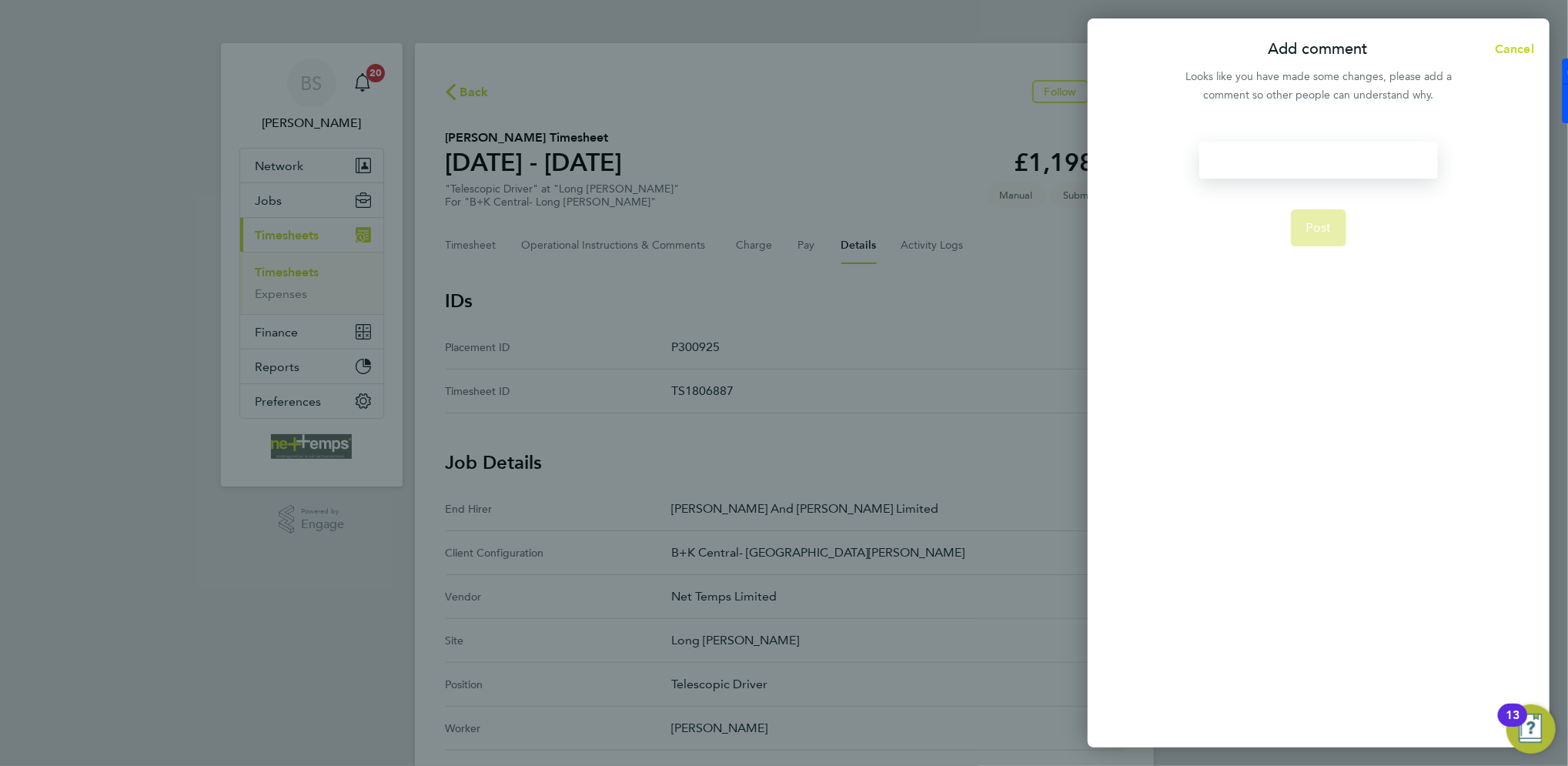
click at [1352, 158] on div at bounding box center [1319, 160] width 238 height 37
paste div
click at [1328, 244] on button "Post" at bounding box center [1319, 228] width 56 height 37
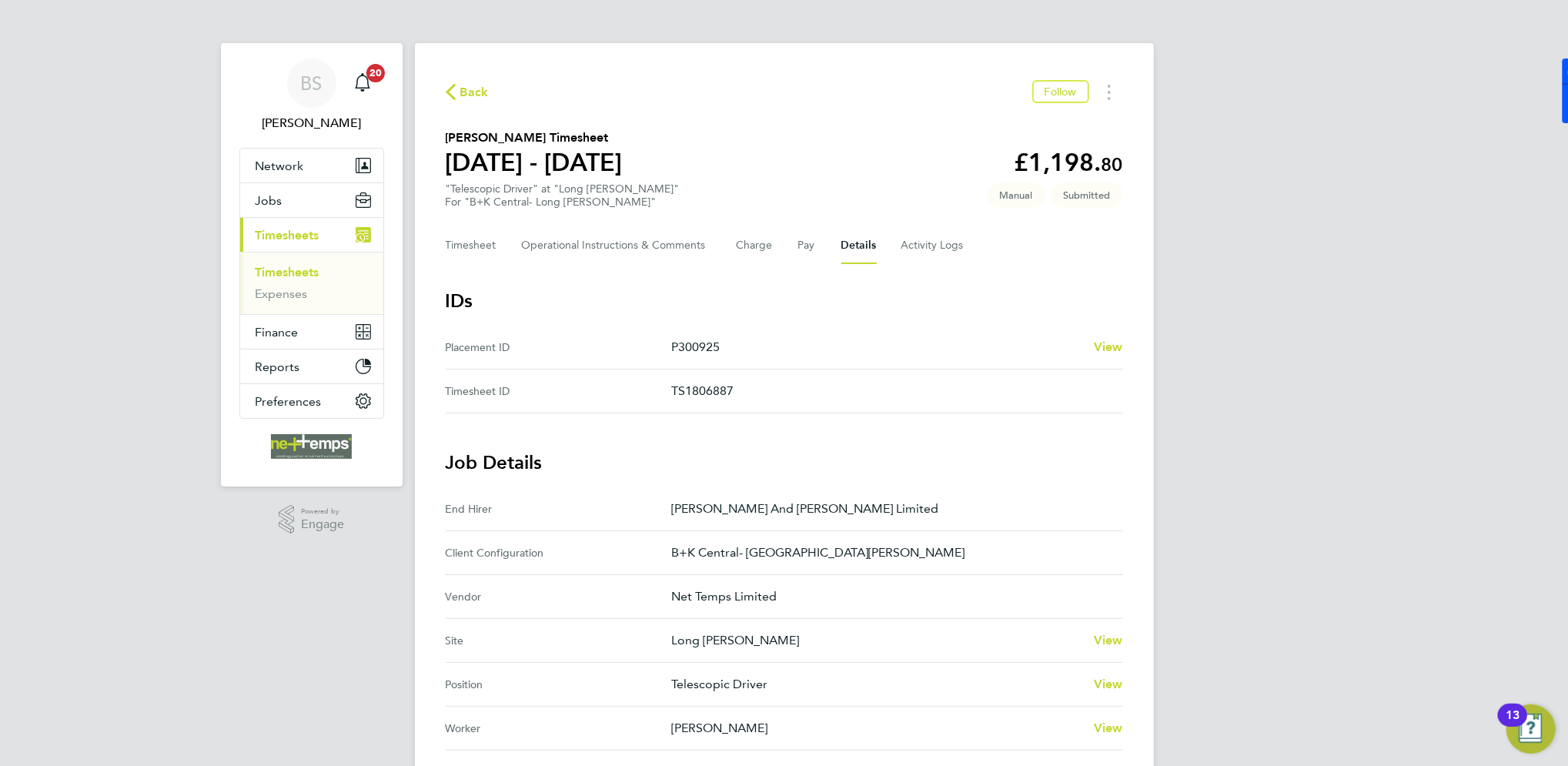
click at [462, 93] on span "Back" at bounding box center [474, 92] width 29 height 19
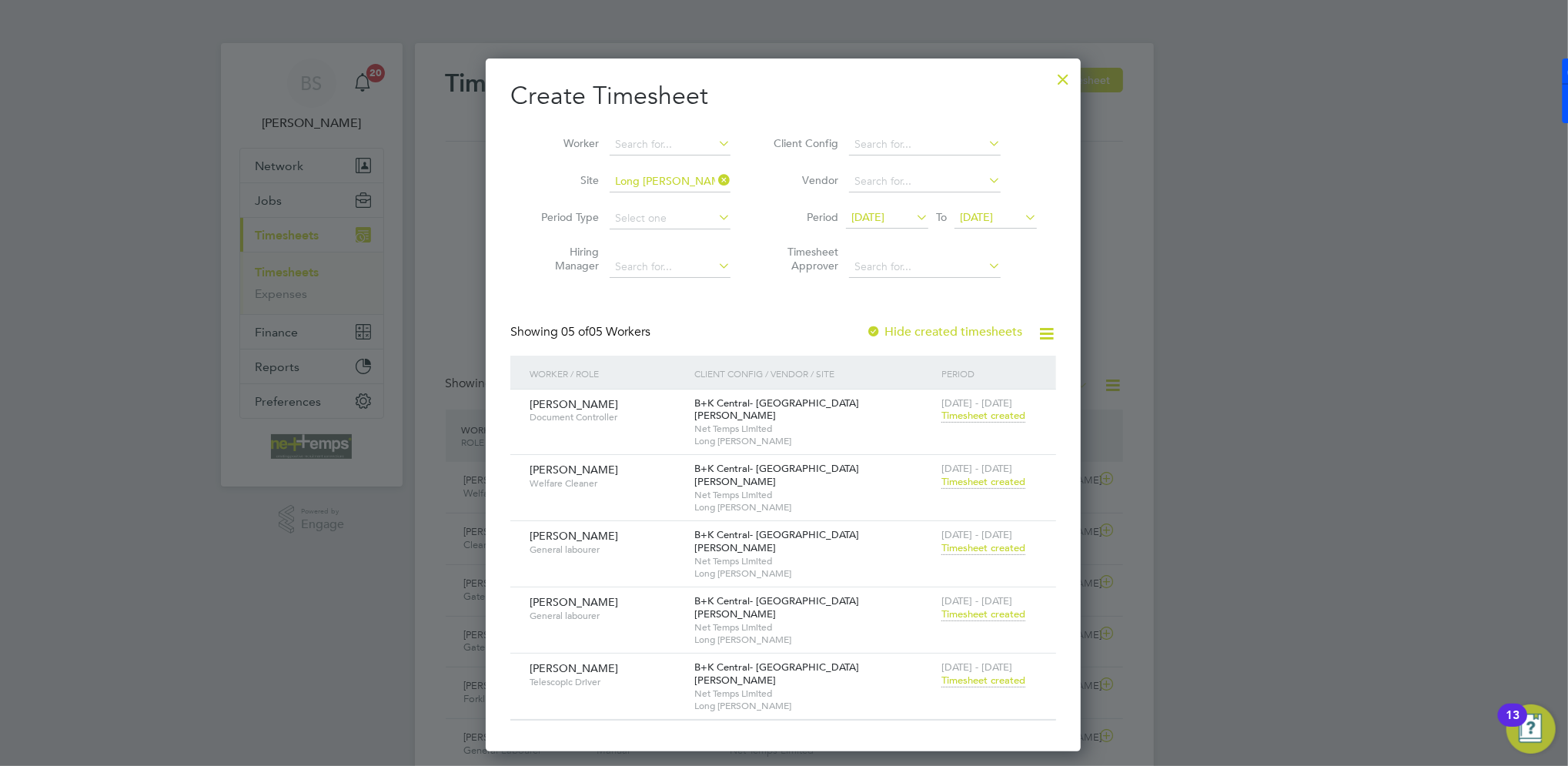
click at [1050, 76] on div at bounding box center [1063, 76] width 28 height 28
